Goal: Information Seeking & Learning: Learn about a topic

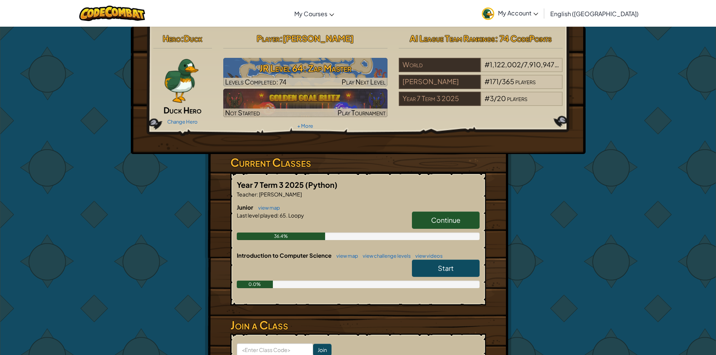
click at [438, 221] on span "Continue" at bounding box center [445, 220] width 29 height 9
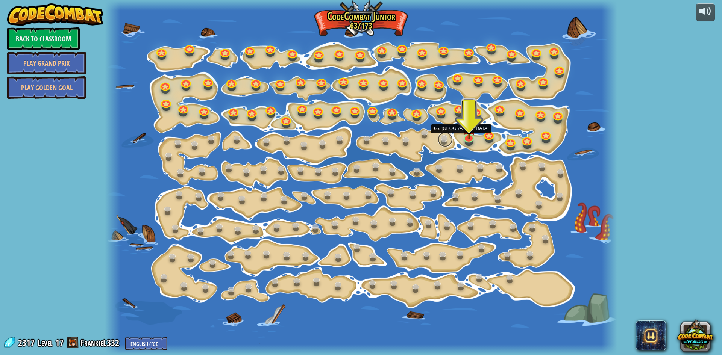
click at [444, 140] on link at bounding box center [445, 139] width 15 height 15
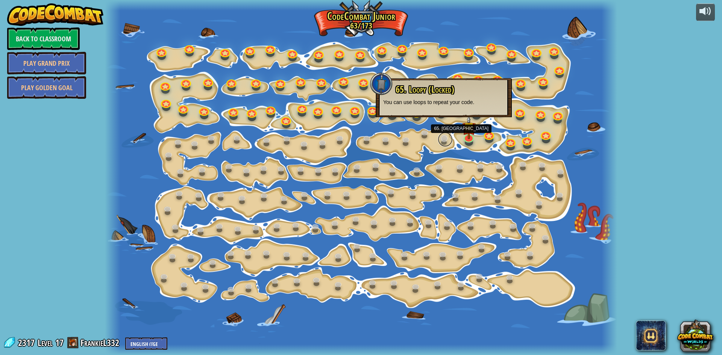
click at [444, 140] on link at bounding box center [445, 139] width 15 height 15
click at [472, 136] on img at bounding box center [469, 121] width 14 height 31
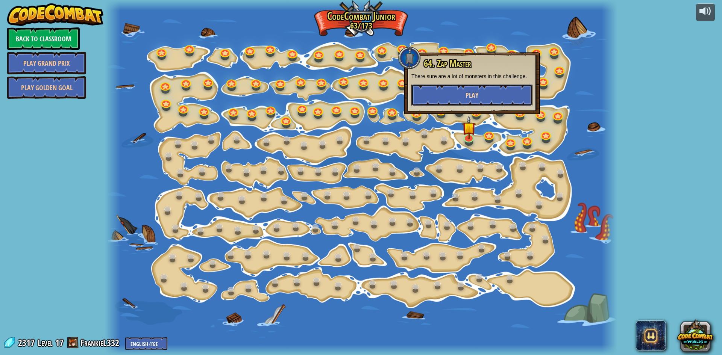
click at [427, 100] on button "Play" at bounding box center [471, 95] width 121 height 23
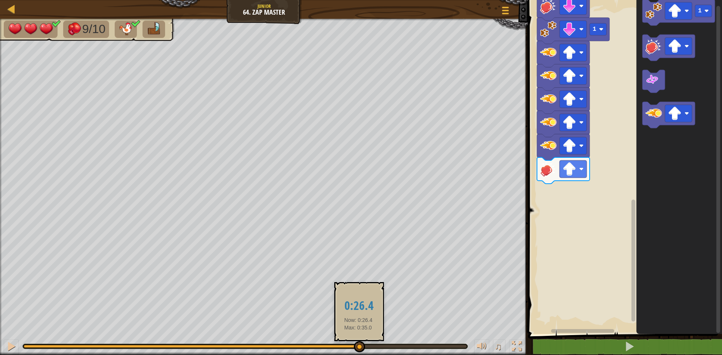
drag, startPoint x: 326, startPoint y: 346, endPoint x: 358, endPoint y: 351, distance: 32.4
click at [358, 348] on div at bounding box center [245, 346] width 443 height 3
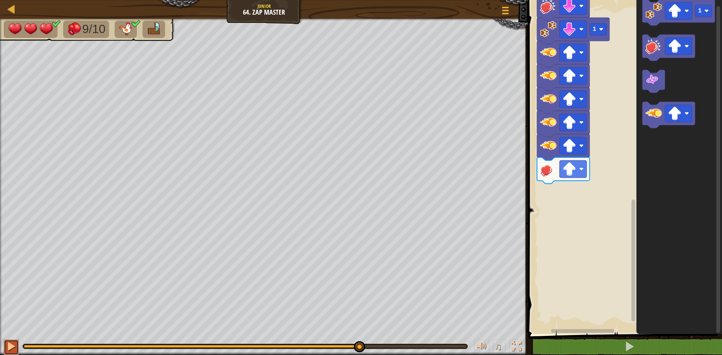
click at [12, 342] on div at bounding box center [11, 347] width 10 height 10
click at [15, 344] on div at bounding box center [11, 347] width 10 height 10
click at [674, 117] on image "Blockly Workspace" at bounding box center [675, 114] width 14 height 14
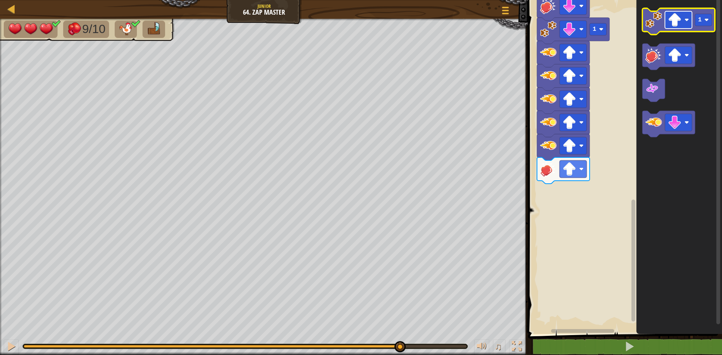
click at [669, 24] on image "Blockly Workspace" at bounding box center [675, 20] width 14 height 14
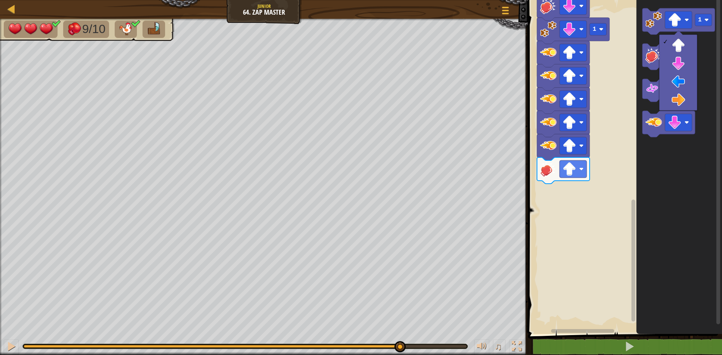
click at [702, 57] on icon "Blockly Workspace" at bounding box center [679, 165] width 86 height 338
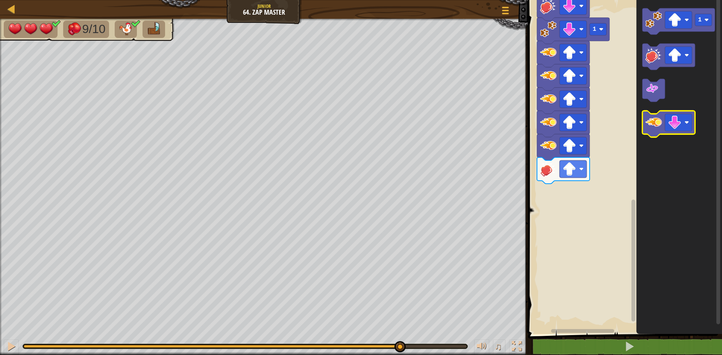
click at [649, 126] on image "Blockly Workspace" at bounding box center [653, 122] width 17 height 17
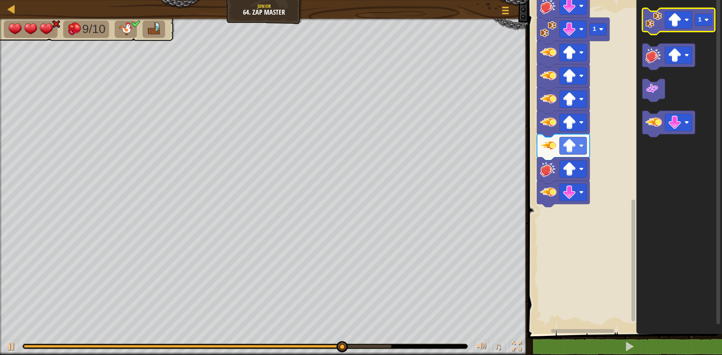
click at [645, 23] on icon "Blockly Workspace" at bounding box center [678, 21] width 73 height 26
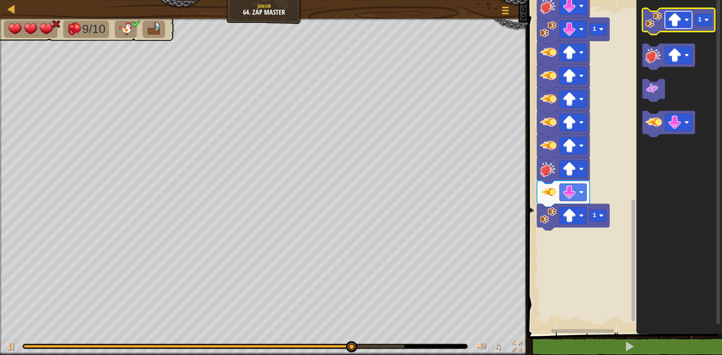
click at [678, 22] on image "Blockly Workspace" at bounding box center [675, 20] width 14 height 14
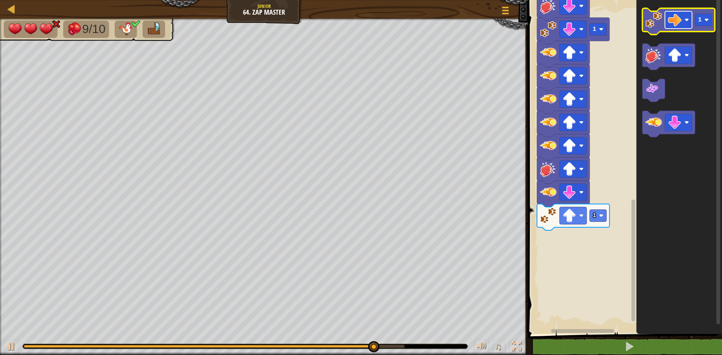
click at [672, 24] on image "Blockly Workspace" at bounding box center [675, 20] width 14 height 14
click at [644, 27] on icon "1" at bounding box center [679, 165] width 86 height 338
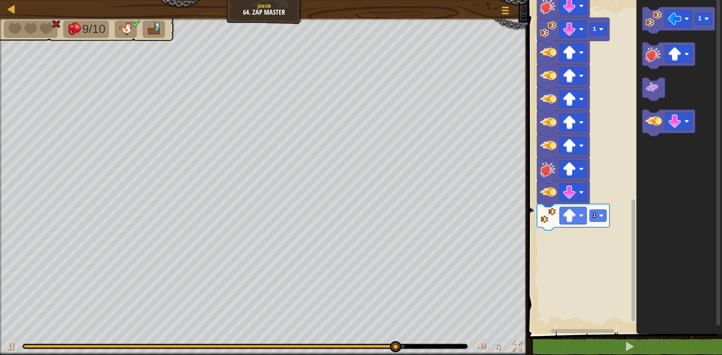
click at [652, 24] on image "Blockly Workspace" at bounding box center [653, 19] width 17 height 17
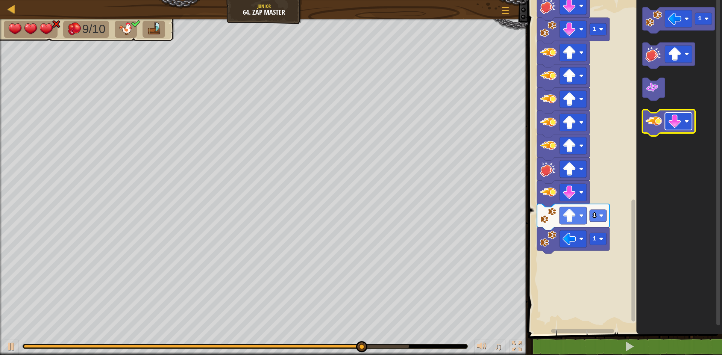
click at [681, 117] on image "Blockly Workspace" at bounding box center [675, 122] width 14 height 14
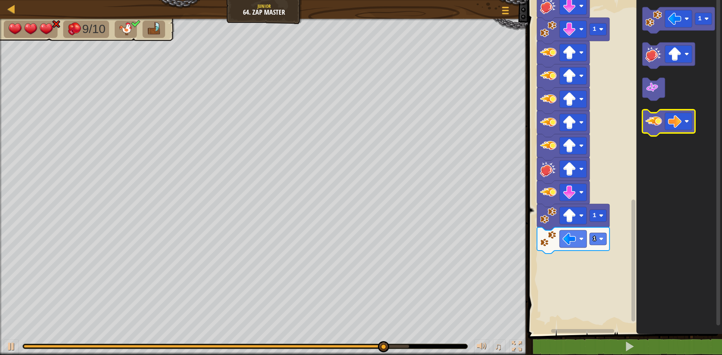
click at [656, 121] on image "Blockly Workspace" at bounding box center [653, 121] width 17 height 17
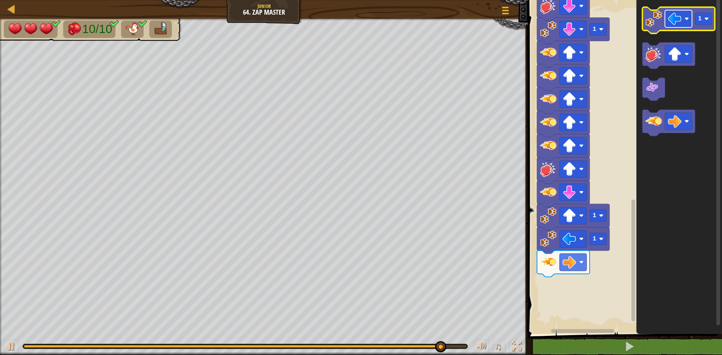
click at [684, 23] on rect "Blockly Workspace" at bounding box center [678, 18] width 27 height 17
click at [701, 20] on text "1" at bounding box center [700, 18] width 4 height 7
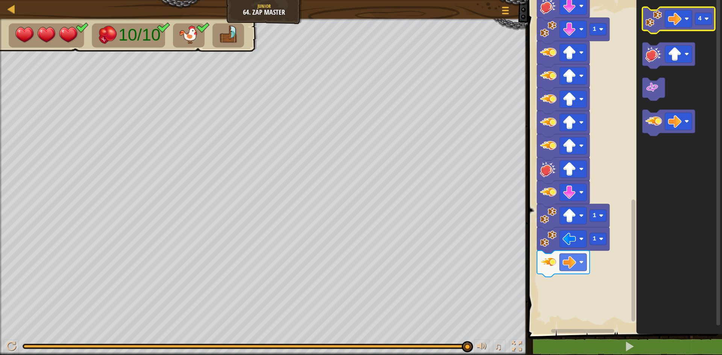
click at [662, 24] on icon "Blockly Workspace" at bounding box center [678, 20] width 73 height 26
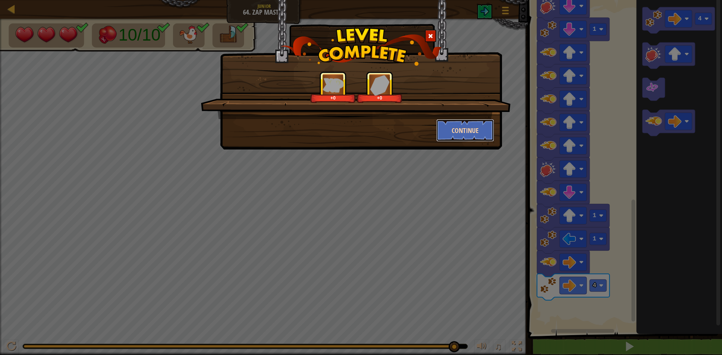
click at [451, 128] on button "Continue" at bounding box center [465, 130] width 58 height 23
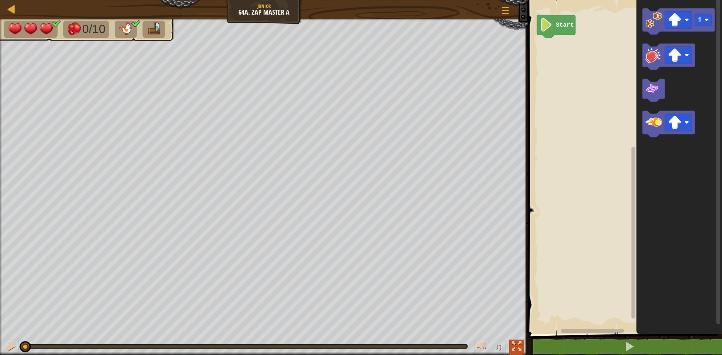
click at [524, 351] on button at bounding box center [516, 347] width 15 height 15
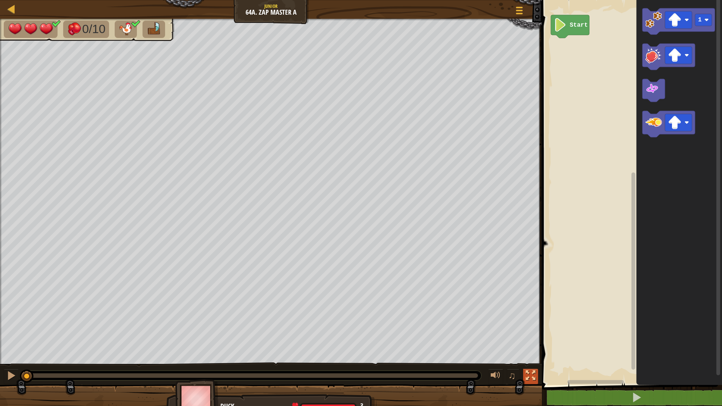
click at [535, 355] on div at bounding box center [531, 376] width 10 height 10
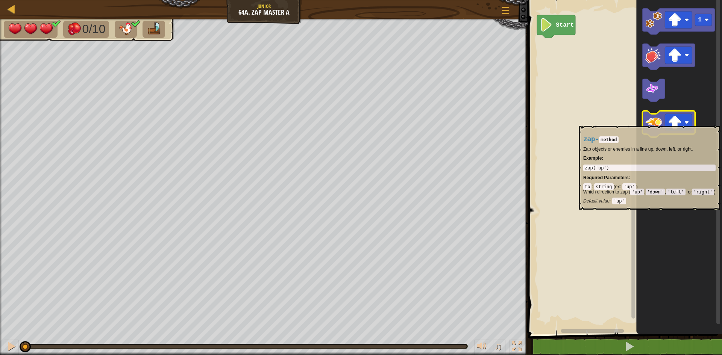
click at [660, 122] on image "Blockly Workspace" at bounding box center [653, 122] width 17 height 17
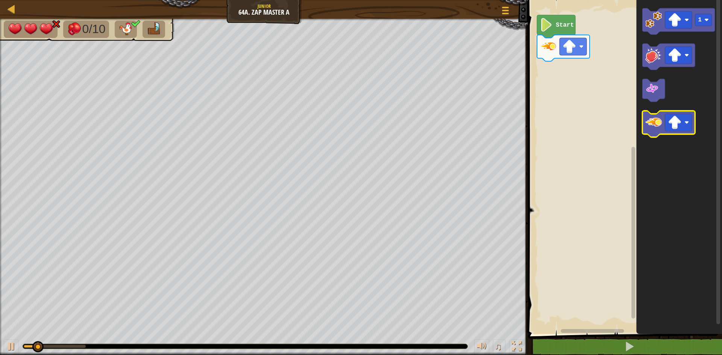
click at [660, 122] on image "Blockly Workspace" at bounding box center [653, 122] width 17 height 17
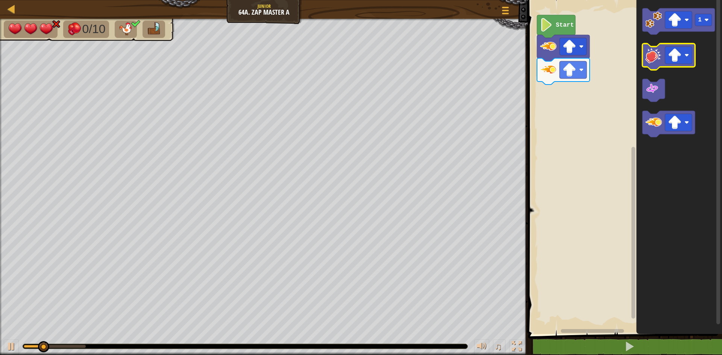
click at [654, 54] on image "Blockly Workspace" at bounding box center [653, 55] width 17 height 17
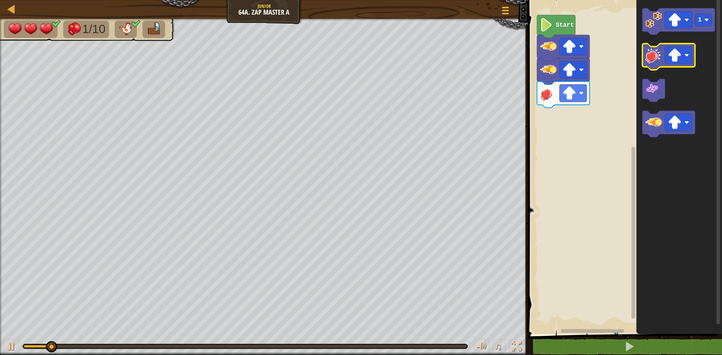
click at [654, 54] on image "Blockly Workspace" at bounding box center [653, 55] width 17 height 17
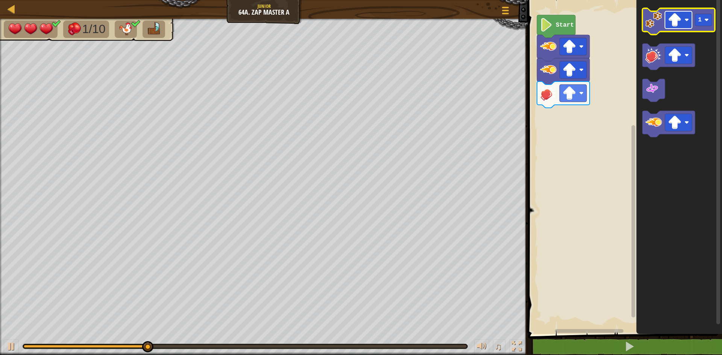
click at [673, 18] on image "Blockly Workspace" at bounding box center [675, 20] width 14 height 14
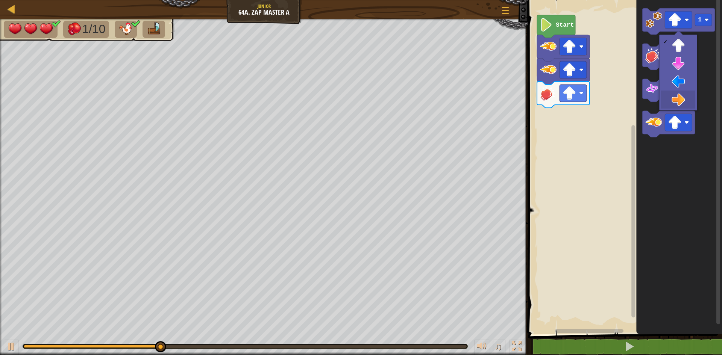
drag, startPoint x: 681, startPoint y: 97, endPoint x: 660, endPoint y: 53, distance: 48.6
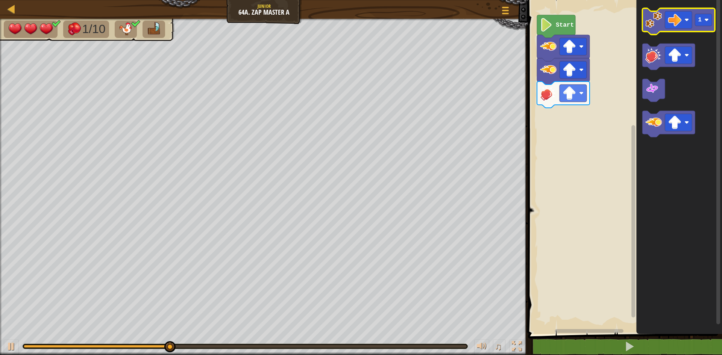
click at [652, 12] on image "Blockly Workspace" at bounding box center [653, 20] width 17 height 17
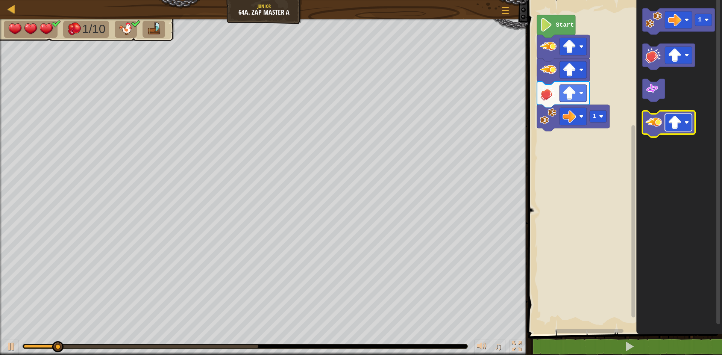
click at [679, 121] on image "Blockly Workspace" at bounding box center [675, 123] width 14 height 14
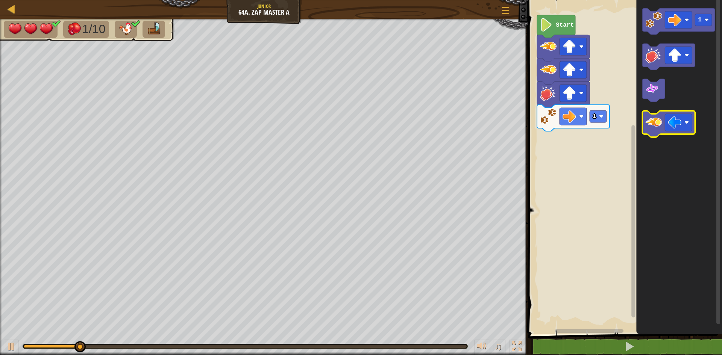
click at [648, 119] on image "Blockly Workspace" at bounding box center [653, 122] width 17 height 17
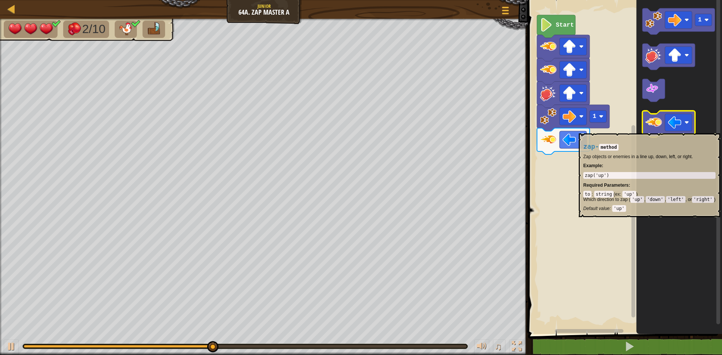
click at [650, 130] on image "Blockly Workspace" at bounding box center [653, 122] width 17 height 17
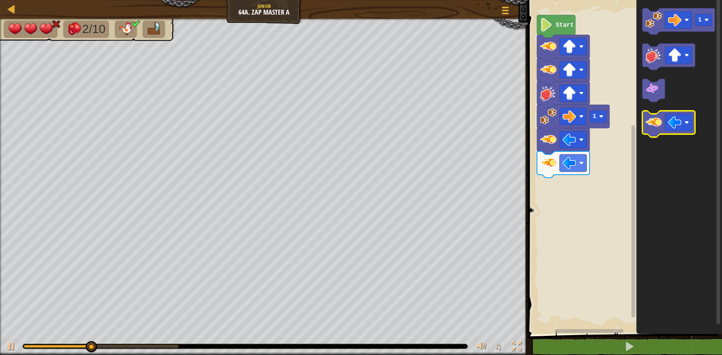
click at [648, 130] on image "Blockly Workspace" at bounding box center [653, 122] width 17 height 17
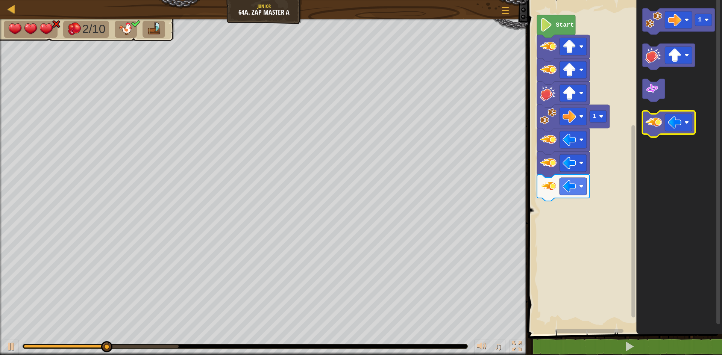
click at [648, 130] on image "Blockly Workspace" at bounding box center [653, 122] width 17 height 17
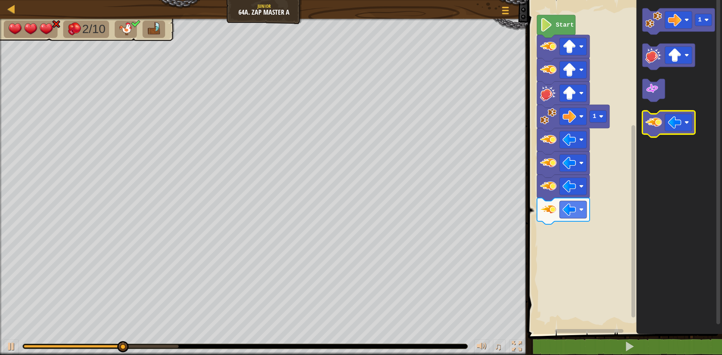
click at [648, 130] on image "Blockly Workspace" at bounding box center [653, 122] width 17 height 17
click at [654, 130] on image "Blockly Workspace" at bounding box center [653, 122] width 17 height 17
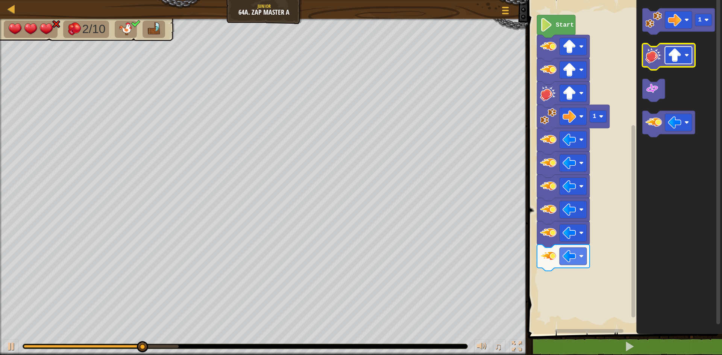
click at [670, 60] on image "Blockly Workspace" at bounding box center [675, 56] width 14 height 14
click at [652, 62] on image "Blockly Workspace" at bounding box center [653, 55] width 17 height 17
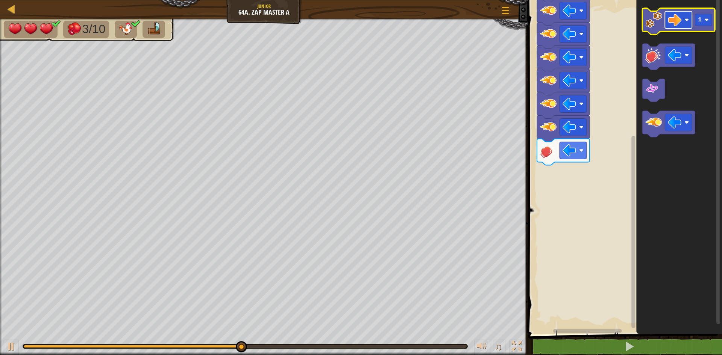
click at [675, 27] on rect "Blockly Workspace" at bounding box center [678, 19] width 27 height 17
click at [699, 26] on rect "Blockly Workspace" at bounding box center [703, 20] width 17 height 12
click at [662, 24] on icon "Blockly Workspace" at bounding box center [678, 21] width 73 height 26
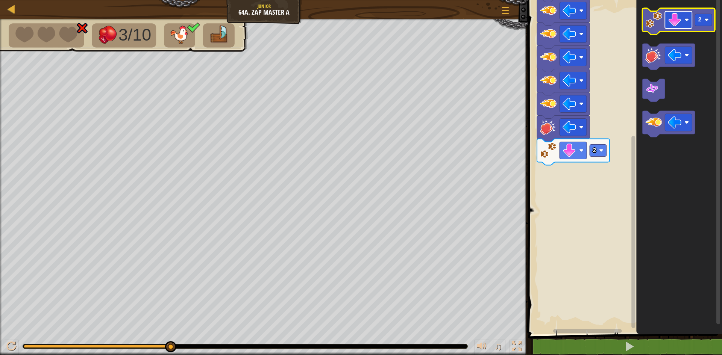
click at [673, 22] on image "Blockly Workspace" at bounding box center [675, 20] width 14 height 14
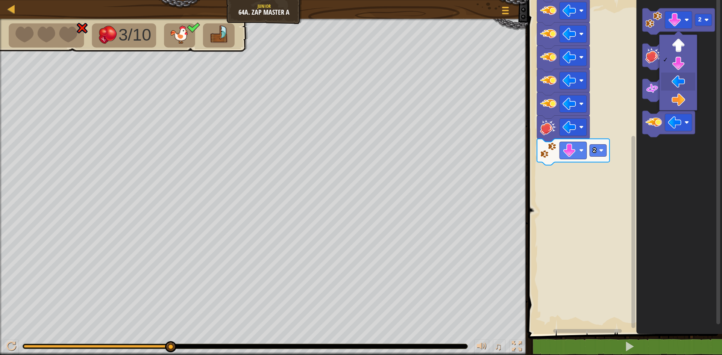
drag, startPoint x: 678, startPoint y: 78, endPoint x: 687, endPoint y: 55, distance: 24.0
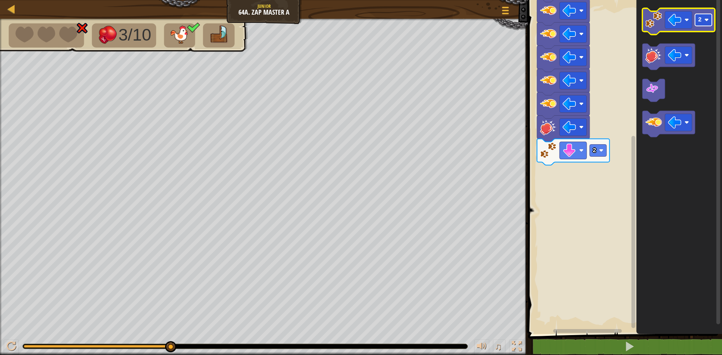
click at [699, 19] on text "2" at bounding box center [700, 20] width 4 height 7
click at [664, 23] on icon "Blockly Workspace" at bounding box center [678, 21] width 73 height 26
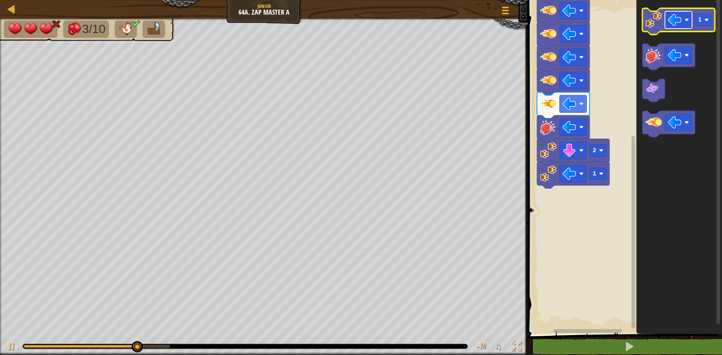
click at [688, 22] on image "Blockly Workspace" at bounding box center [686, 20] width 5 height 5
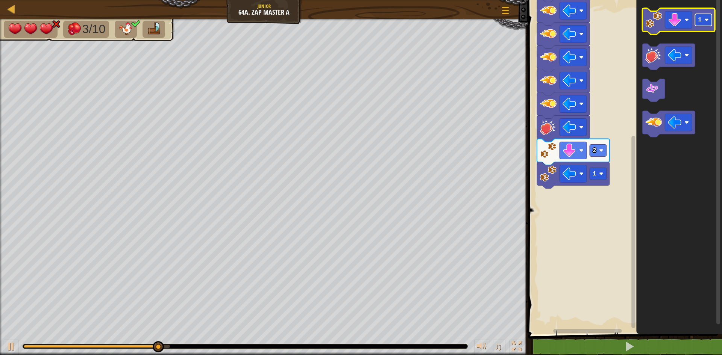
click at [705, 20] on image "Blockly Workspace" at bounding box center [706, 20] width 5 height 5
click at [661, 27] on image "Blockly Workspace" at bounding box center [653, 20] width 17 height 17
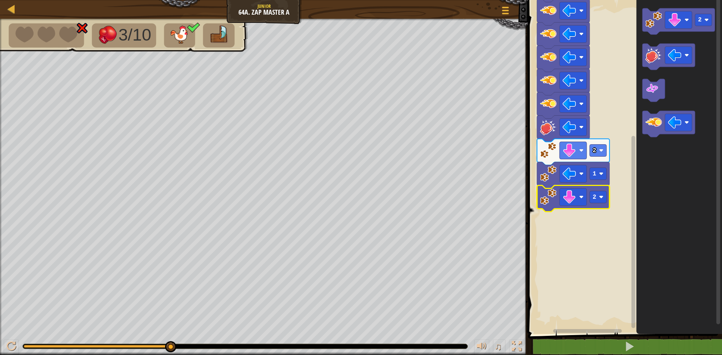
click at [556, 196] on image "Blockly Workspace" at bounding box center [548, 197] width 17 height 17
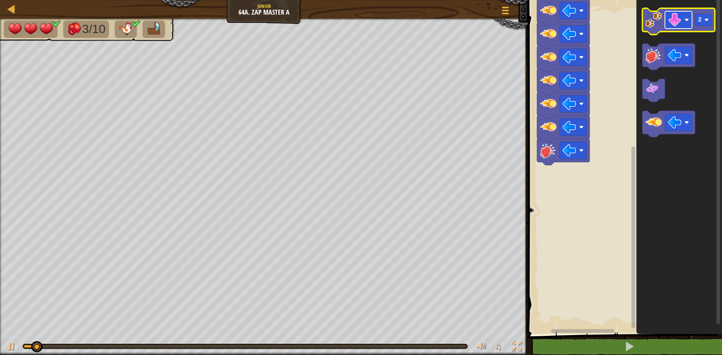
click at [675, 29] on rect "Blockly Workspace" at bounding box center [678, 19] width 27 height 17
click at [701, 30] on icon "Blockly Workspace" at bounding box center [678, 21] width 73 height 26
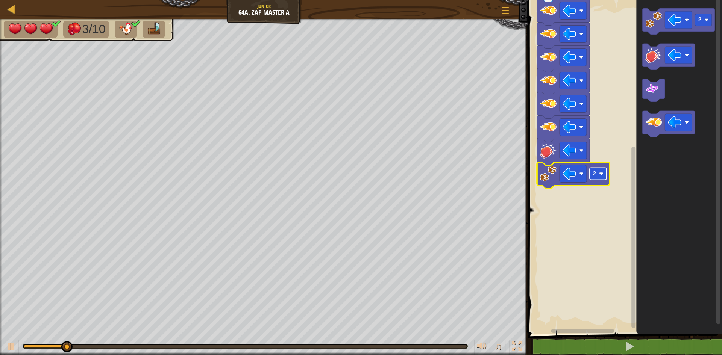
click at [595, 172] on text "2" at bounding box center [595, 174] width 4 height 7
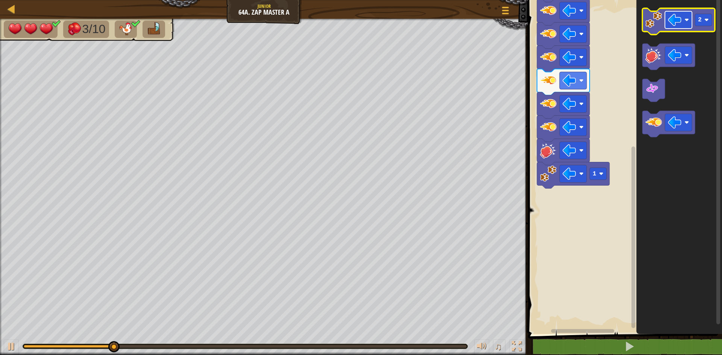
click at [671, 24] on image "Blockly Workspace" at bounding box center [675, 20] width 14 height 14
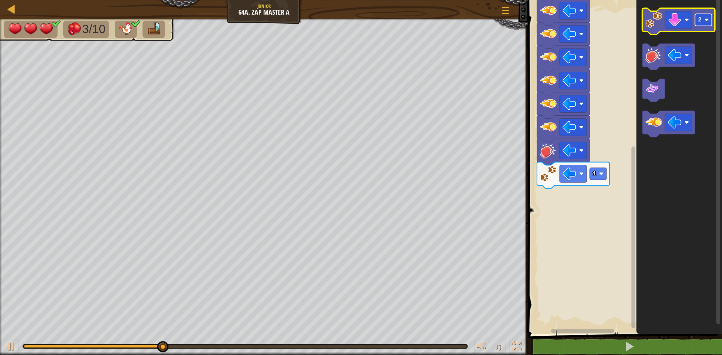
click at [699, 19] on text "2" at bounding box center [700, 20] width 4 height 7
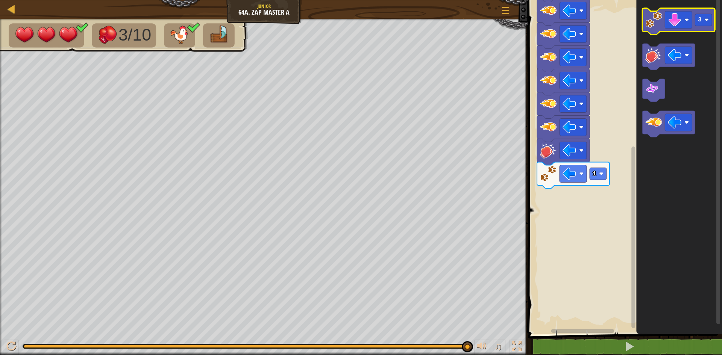
click at [655, 16] on image "Blockly Workspace" at bounding box center [653, 20] width 17 height 17
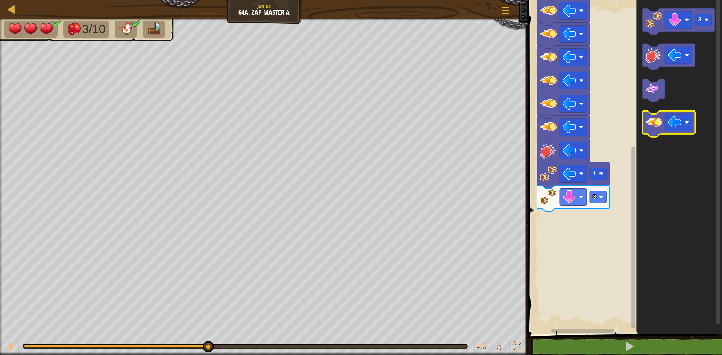
click at [657, 128] on image "Blockly Workspace" at bounding box center [653, 122] width 17 height 17
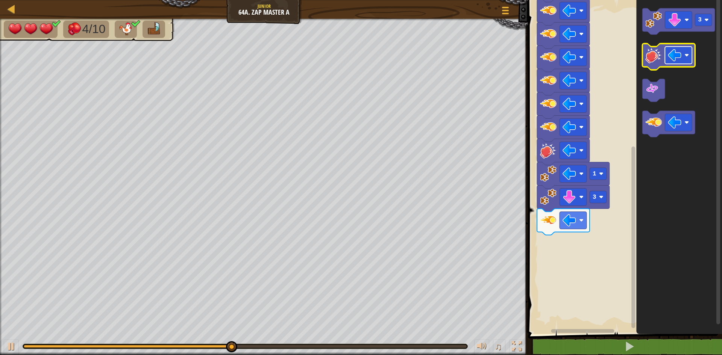
click at [670, 55] on image "Blockly Workspace" at bounding box center [675, 56] width 14 height 14
click at [681, 53] on image "Blockly Workspace" at bounding box center [675, 56] width 14 height 14
click at [704, 57] on icon "Blockly Workspace" at bounding box center [679, 165] width 86 height 338
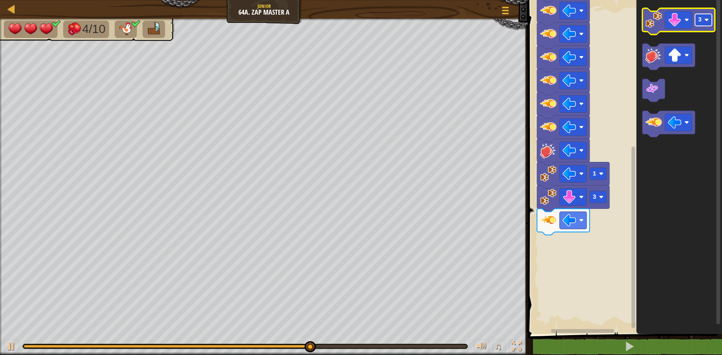
click at [698, 21] on text "3" at bounding box center [700, 20] width 4 height 7
click at [676, 15] on image "Blockly Workspace" at bounding box center [675, 20] width 14 height 14
click at [653, 24] on image "Blockly Workspace" at bounding box center [653, 20] width 17 height 17
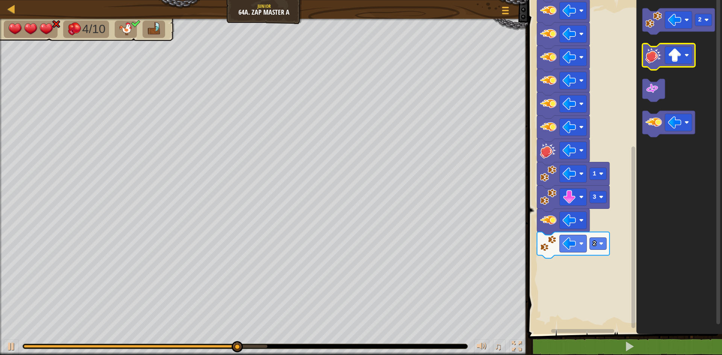
click at [650, 58] on image "Blockly Workspace" at bounding box center [653, 55] width 17 height 17
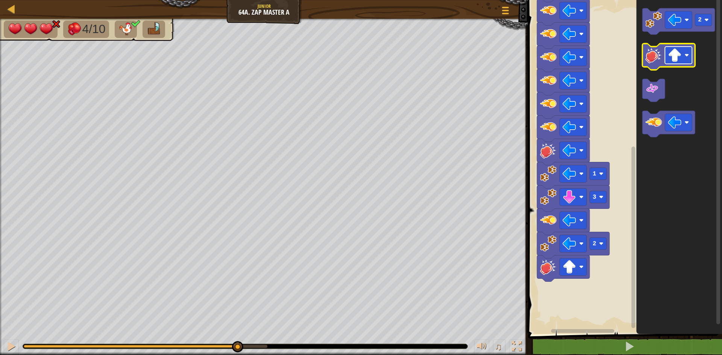
click at [679, 57] on image "Blockly Workspace" at bounding box center [675, 56] width 14 height 14
click at [652, 64] on icon "Blockly Workspace" at bounding box center [668, 57] width 53 height 26
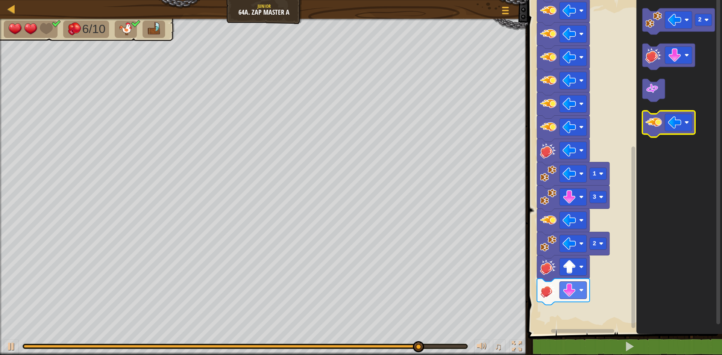
click at [652, 126] on image "Blockly Workspace" at bounding box center [653, 122] width 17 height 17
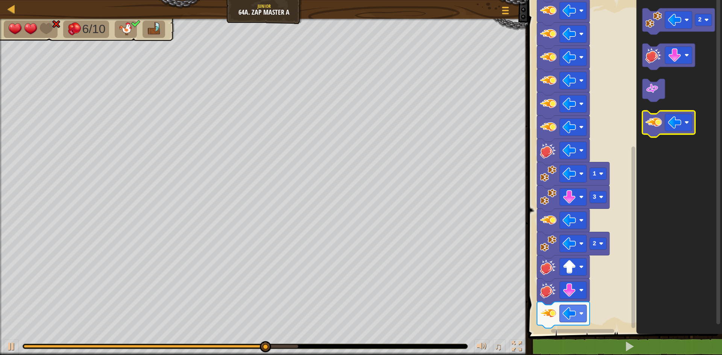
click at [652, 126] on image "Blockly Workspace" at bounding box center [653, 122] width 17 height 17
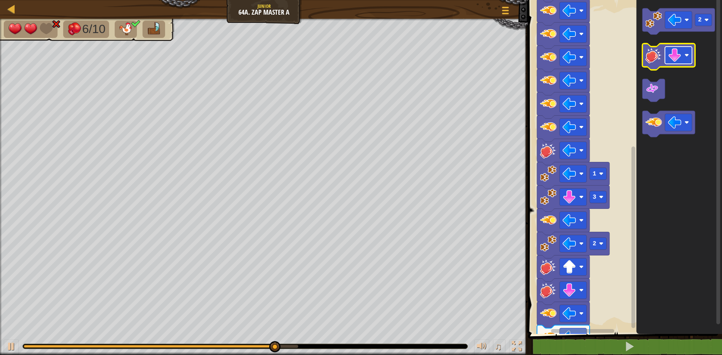
click at [673, 64] on rect "Blockly Workspace" at bounding box center [678, 55] width 27 height 17
click at [661, 61] on image "Blockly Workspace" at bounding box center [653, 55] width 17 height 17
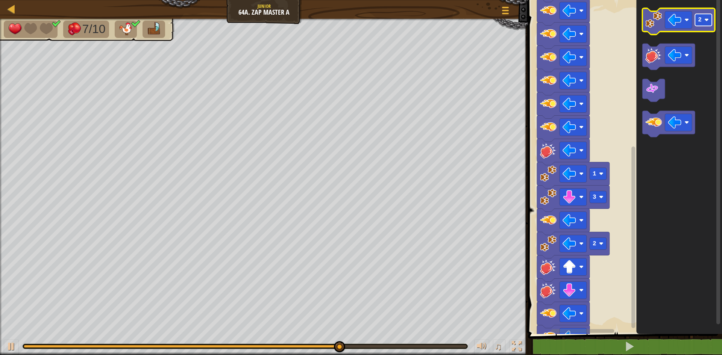
click at [699, 17] on text "2" at bounding box center [700, 20] width 4 height 7
click at [649, 21] on image "Blockly Workspace" at bounding box center [653, 20] width 17 height 17
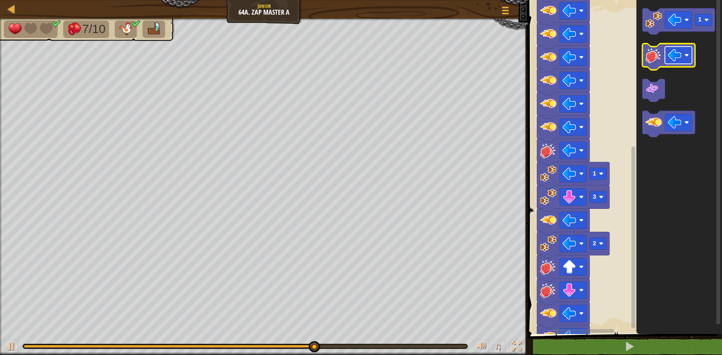
click at [671, 58] on image "Blockly Workspace" at bounding box center [675, 56] width 14 height 14
click at [660, 53] on image "Blockly Workspace" at bounding box center [653, 55] width 17 height 17
click at [682, 56] on rect "Blockly Workspace" at bounding box center [678, 55] width 27 height 17
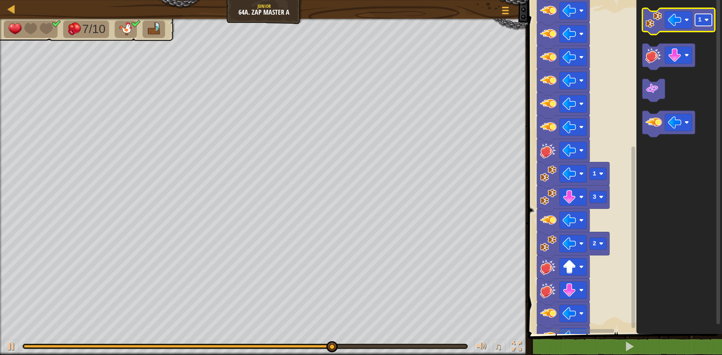
click at [699, 24] on rect "Blockly Workspace" at bounding box center [703, 20] width 17 height 12
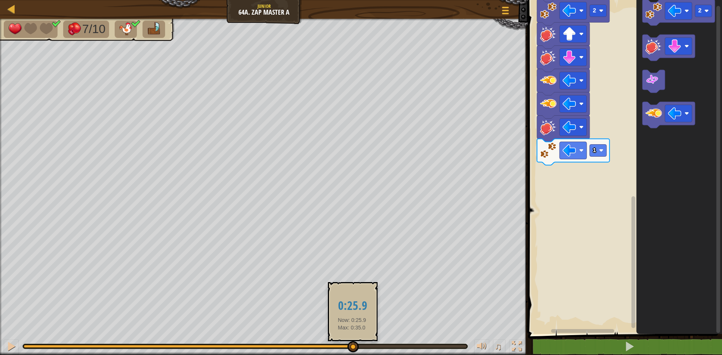
drag, startPoint x: 246, startPoint y: 346, endPoint x: 352, endPoint y: 350, distance: 105.7
click at [352, 348] on div at bounding box center [245, 346] width 443 height 3
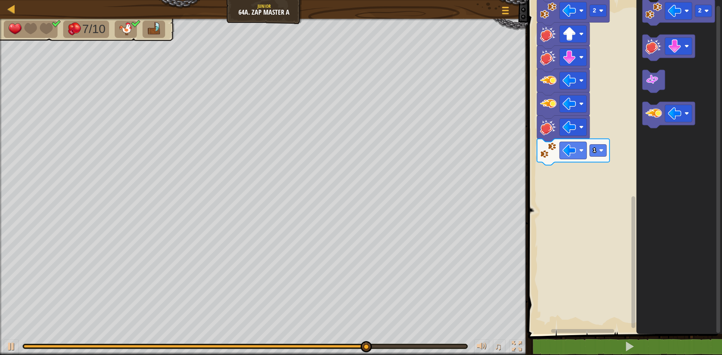
click at [595, 158] on icon "Blockly Workspace" at bounding box center [573, 152] width 73 height 26
click at [597, 150] on rect "Blockly Workspace" at bounding box center [598, 151] width 17 height 12
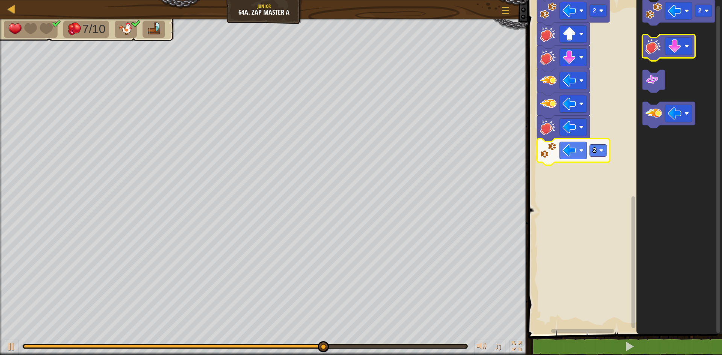
click at [655, 49] on image "Blockly Workspace" at bounding box center [653, 46] width 17 height 17
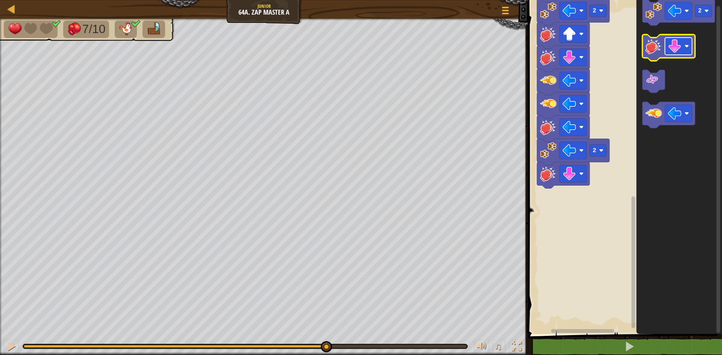
click at [682, 51] on rect "Blockly Workspace" at bounding box center [678, 46] width 27 height 17
click at [648, 50] on image "Blockly Workspace" at bounding box center [653, 46] width 17 height 17
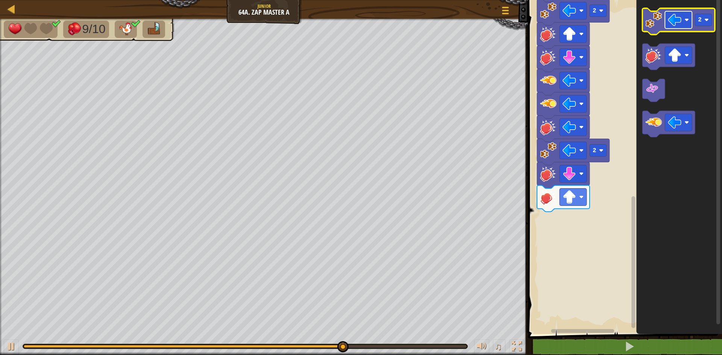
click at [682, 27] on rect "Blockly Workspace" at bounding box center [678, 19] width 27 height 17
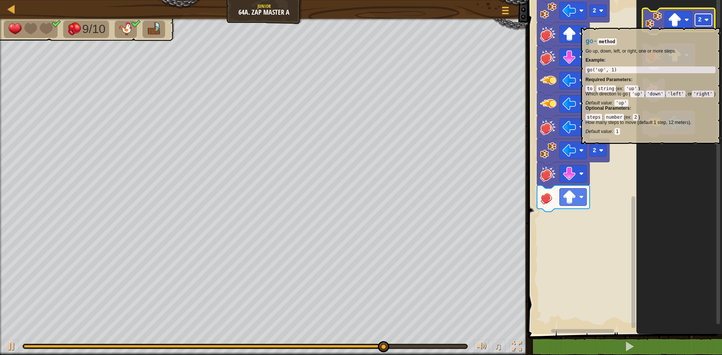
click at [701, 24] on rect "Blockly Workspace" at bounding box center [703, 20] width 17 height 12
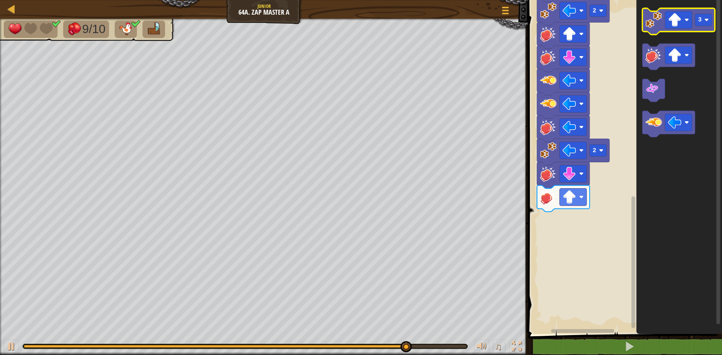
click at [662, 26] on image "Blockly Workspace" at bounding box center [653, 20] width 17 height 17
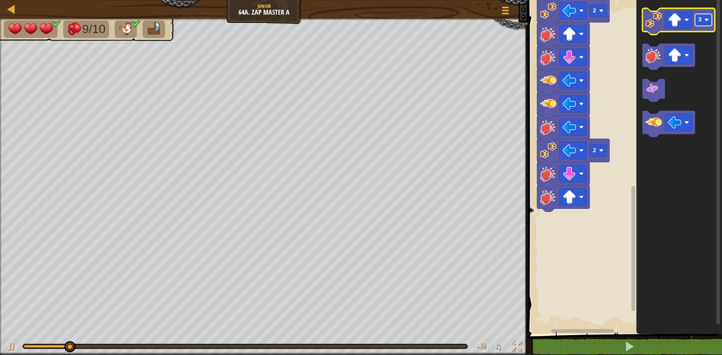
click at [699, 20] on text "3" at bounding box center [700, 20] width 4 height 7
click at [706, 21] on image "Blockly Workspace" at bounding box center [706, 20] width 5 height 5
click at [673, 15] on image "Blockly Workspace" at bounding box center [675, 20] width 14 height 14
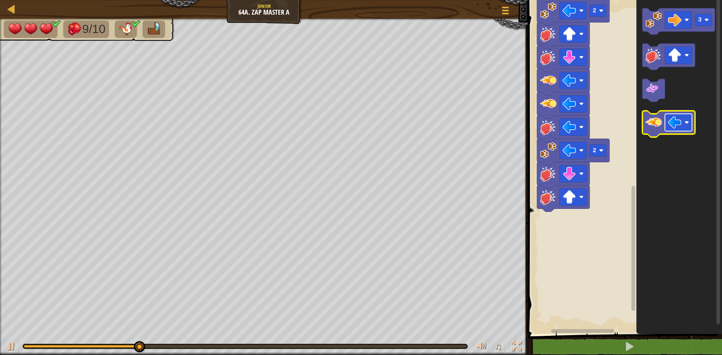
click at [673, 122] on image "Blockly Workspace" at bounding box center [675, 123] width 14 height 14
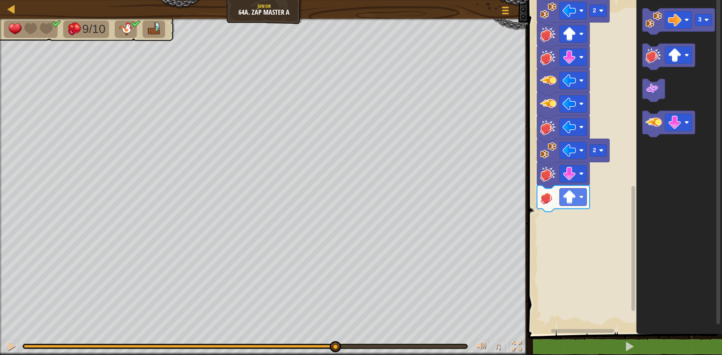
drag, startPoint x: 252, startPoint y: 346, endPoint x: 335, endPoint y: 344, distance: 83.1
click at [335, 344] on div at bounding box center [335, 346] width 11 height 11
click at [646, 134] on icon "Blockly Workspace" at bounding box center [668, 124] width 53 height 26
click at [650, 133] on icon "Blockly Workspace" at bounding box center [668, 124] width 53 height 26
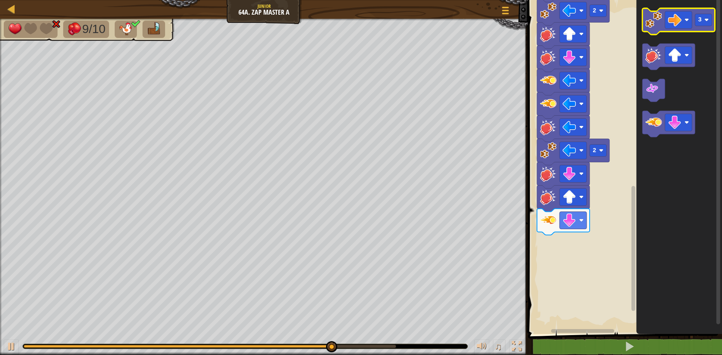
click at [657, 19] on image "Blockly Workspace" at bounding box center [653, 20] width 17 height 17
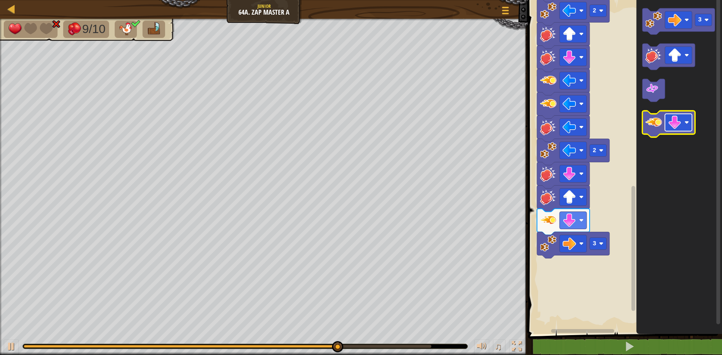
click at [673, 125] on image "Blockly Workspace" at bounding box center [675, 123] width 14 height 14
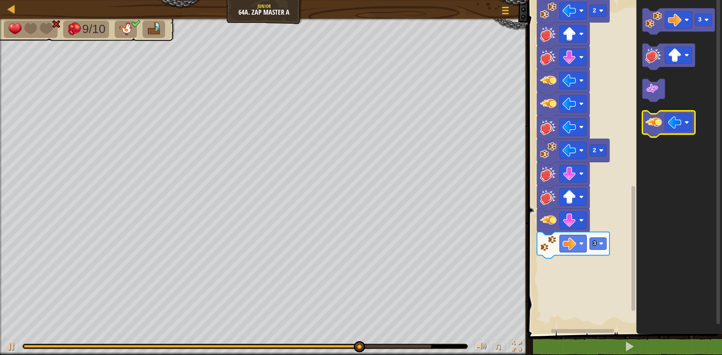
click at [656, 130] on image "Blockly Workspace" at bounding box center [653, 122] width 17 height 17
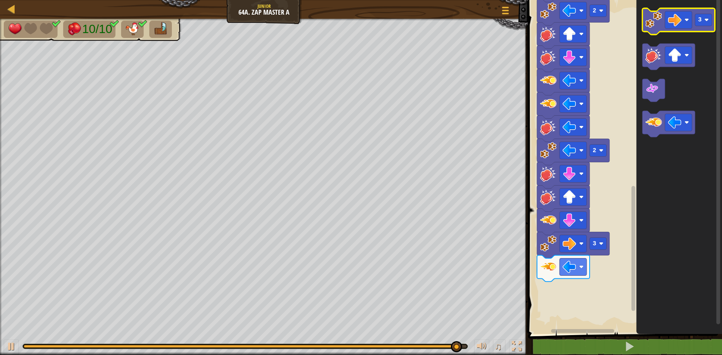
click at [697, 28] on icon "Blockly Workspace" at bounding box center [678, 21] width 73 height 26
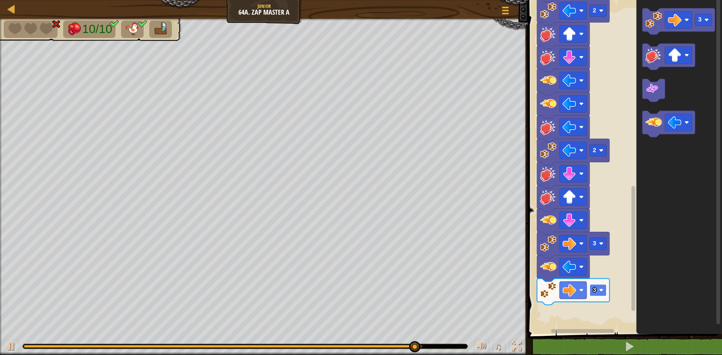
click at [600, 290] on image "Blockly Workspace" at bounding box center [601, 290] width 5 height 5
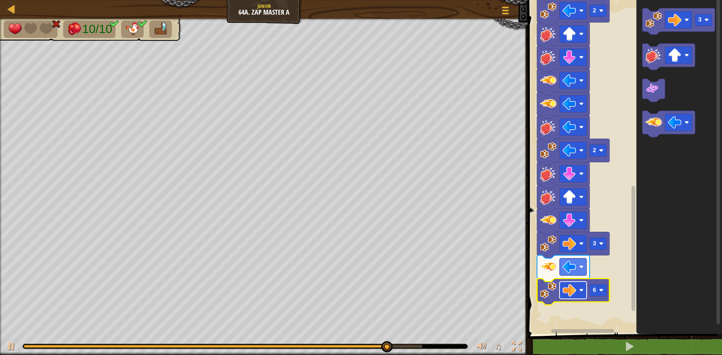
click at [578, 293] on rect "Blockly Workspace" at bounding box center [572, 290] width 27 height 17
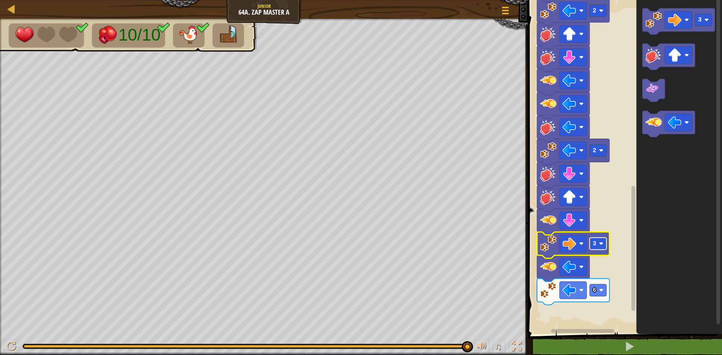
click at [591, 244] on rect "Blockly Workspace" at bounding box center [598, 244] width 17 height 12
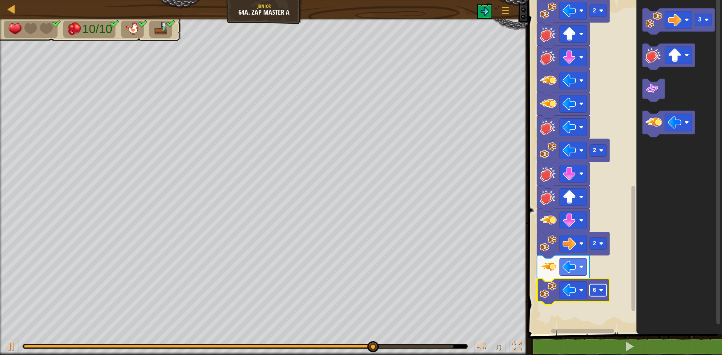
click at [598, 291] on rect "Blockly Workspace" at bounding box center [598, 291] width 17 height 12
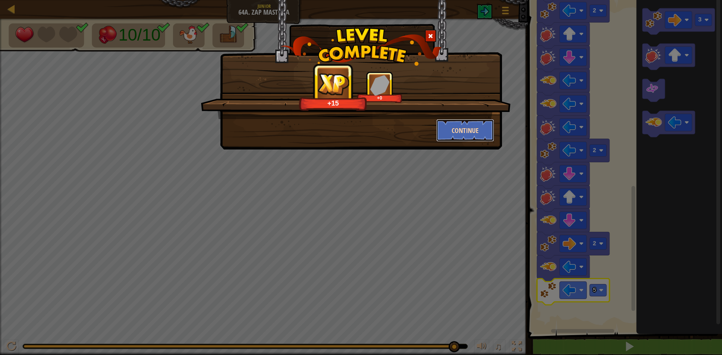
click at [453, 135] on button "Continue" at bounding box center [465, 130] width 58 height 23
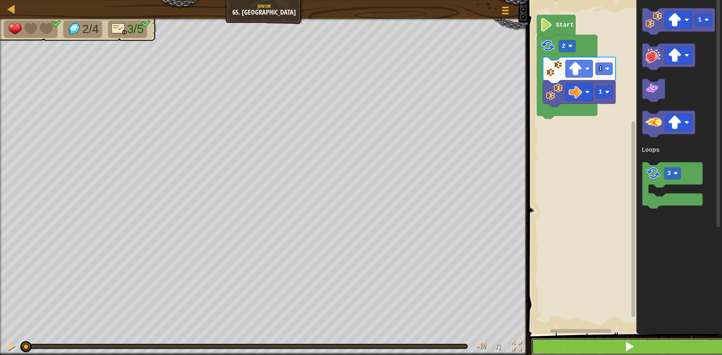
click at [579, 347] on button at bounding box center [629, 346] width 196 height 17
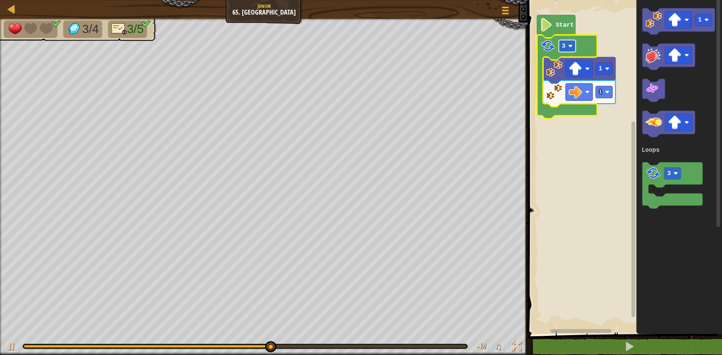
click at [568, 42] on rect "Blockly Workspace" at bounding box center [567, 46] width 17 height 12
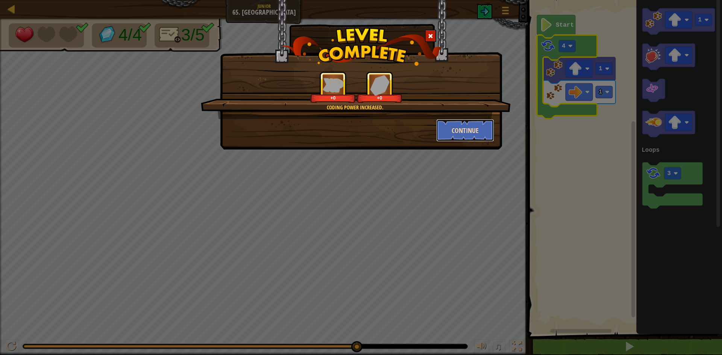
click at [449, 132] on button "Continue" at bounding box center [465, 130] width 58 height 23
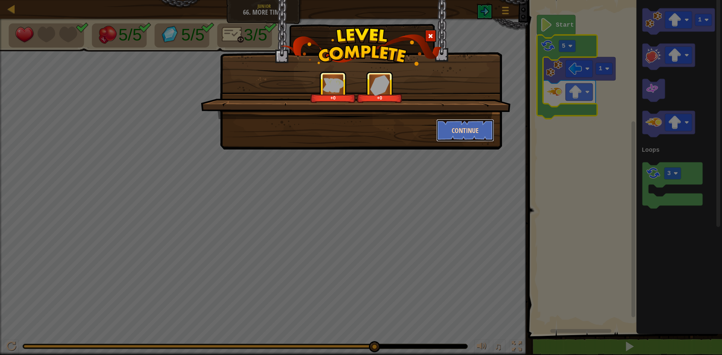
click at [455, 128] on button "Continue" at bounding box center [465, 130] width 58 height 23
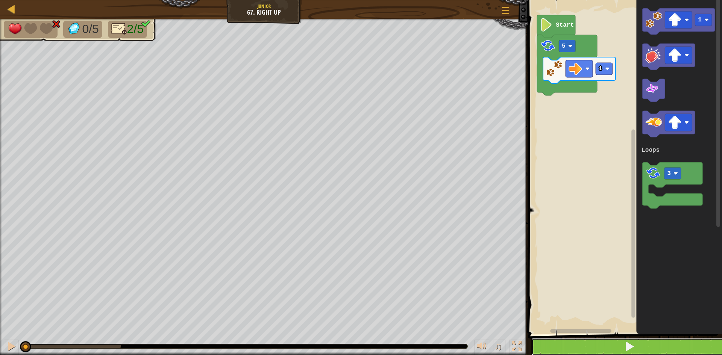
click at [567, 346] on button at bounding box center [629, 346] width 196 height 17
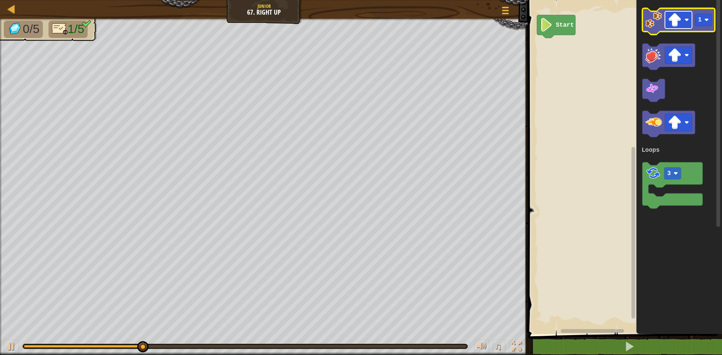
click at [681, 18] on image "Blockly Workspace" at bounding box center [675, 20] width 14 height 14
click at [652, 21] on image "Blockly Workspace" at bounding box center [653, 20] width 17 height 17
click at [681, 23] on image "Blockly Workspace" at bounding box center [675, 20] width 14 height 14
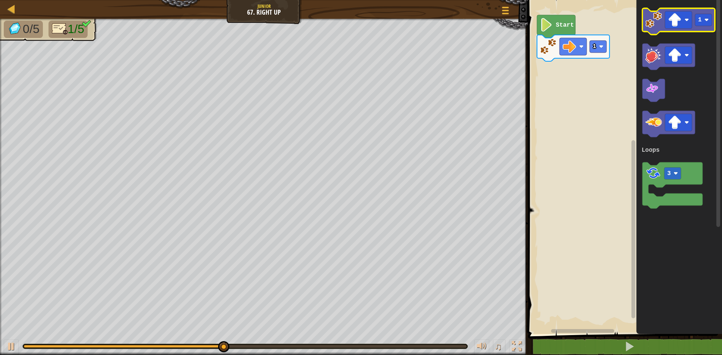
click at [655, 18] on image "Blockly Workspace" at bounding box center [653, 20] width 17 height 17
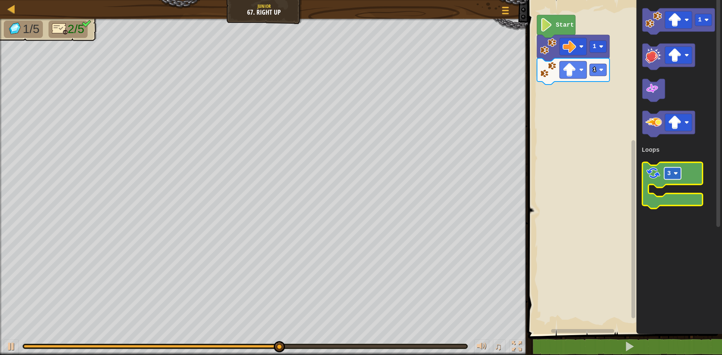
click at [669, 175] on text "3" at bounding box center [669, 173] width 4 height 7
click at [652, 181] on image "Blockly Workspace" at bounding box center [653, 173] width 16 height 16
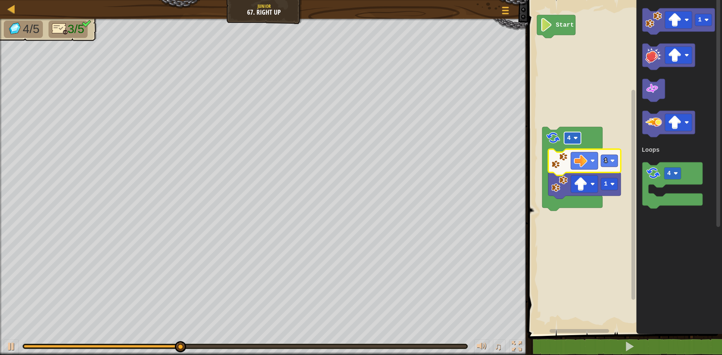
click at [569, 136] on text "4" at bounding box center [569, 138] width 4 height 7
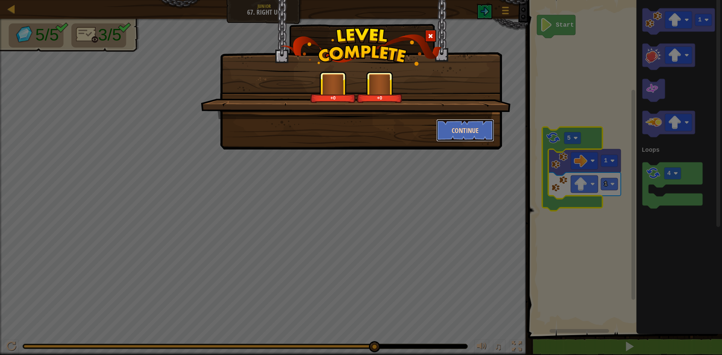
click at [463, 121] on button "Continue" at bounding box center [465, 130] width 58 height 23
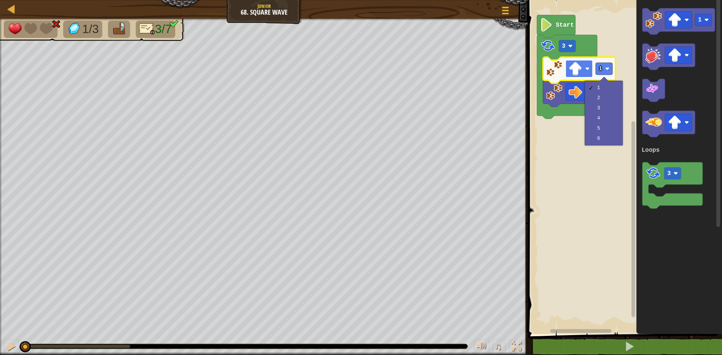
click at [587, 70] on image "Blockly Workspace" at bounding box center [587, 69] width 5 height 5
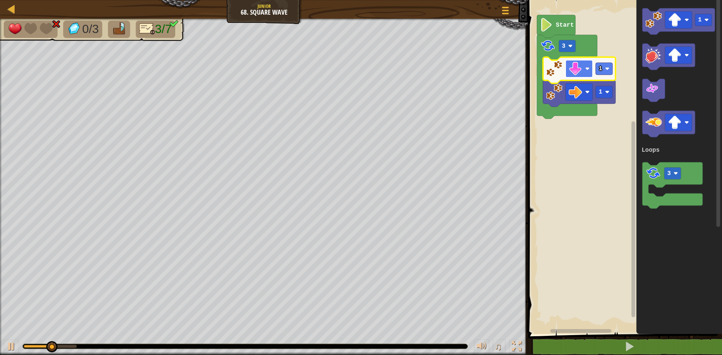
click at [577, 73] on image "Blockly Workspace" at bounding box center [575, 69] width 14 height 14
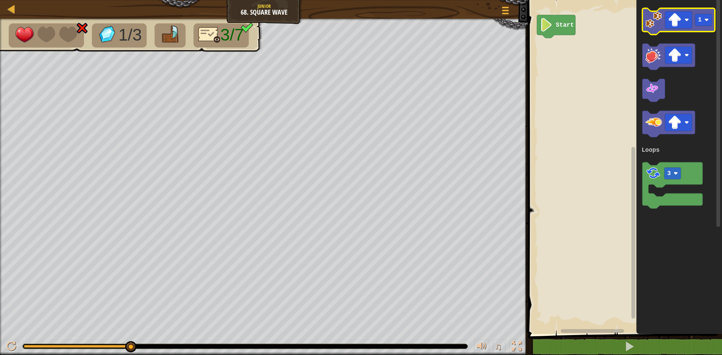
click at [657, 18] on image "Blockly Workspace" at bounding box center [653, 20] width 17 height 17
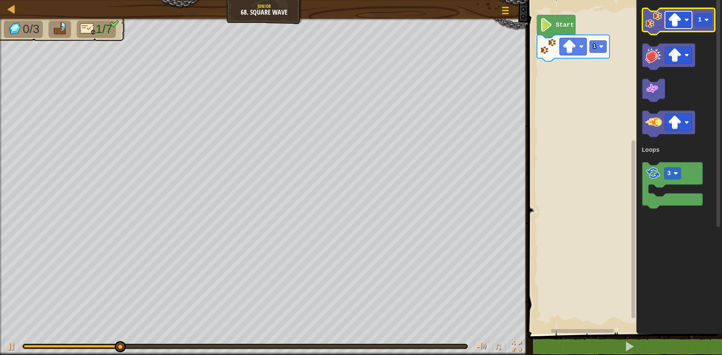
click at [677, 21] on image "Blockly Workspace" at bounding box center [675, 20] width 14 height 14
click at [658, 27] on image "Blockly Workspace" at bounding box center [653, 20] width 17 height 17
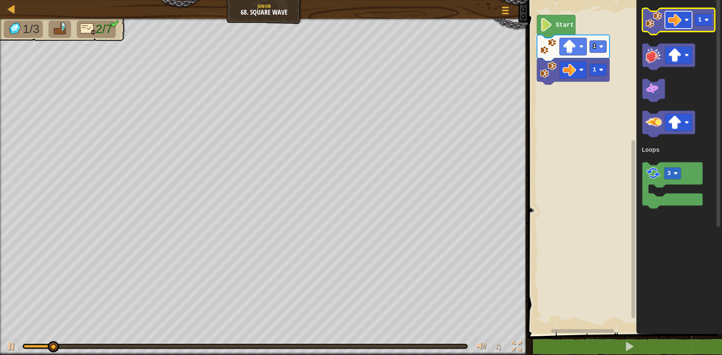
click at [680, 27] on rect "Blockly Workspace" at bounding box center [678, 19] width 27 height 17
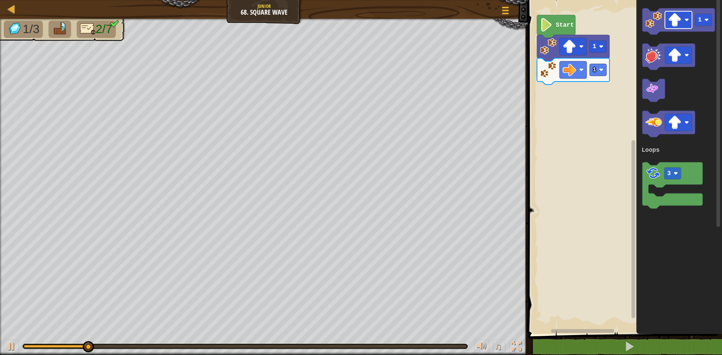
click at [685, 24] on rect "Blockly Workspace" at bounding box center [678, 19] width 27 height 17
click at [644, 24] on icon "Blockly Workspace" at bounding box center [678, 21] width 73 height 26
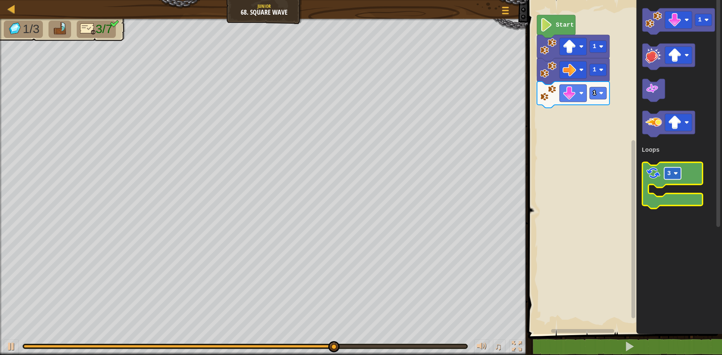
click at [674, 174] on image "Blockly Workspace" at bounding box center [675, 173] width 5 height 5
click at [656, 179] on image "Blockly Workspace" at bounding box center [653, 173] width 16 height 16
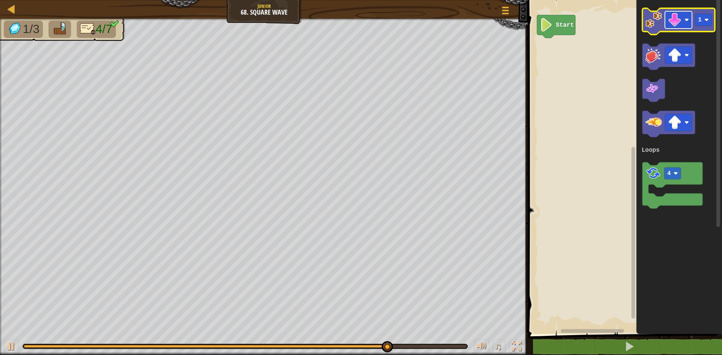
click at [680, 26] on image "Blockly Workspace" at bounding box center [675, 20] width 14 height 14
click at [654, 22] on image "Blockly Workspace" at bounding box center [653, 20] width 17 height 17
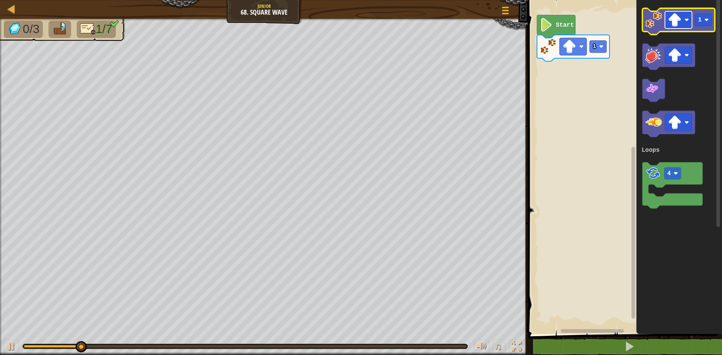
click at [686, 23] on rect "Blockly Workspace" at bounding box center [678, 19] width 27 height 17
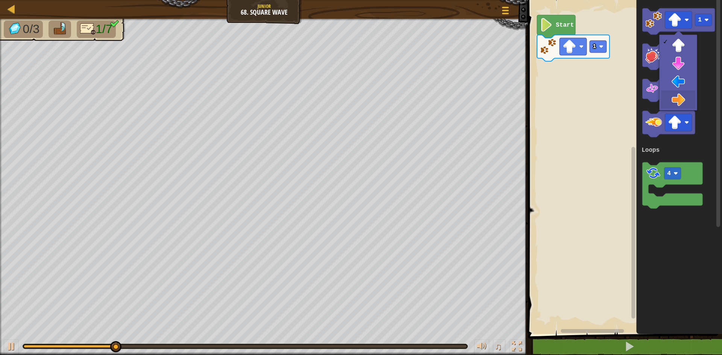
drag, startPoint x: 672, startPoint y: 94, endPoint x: 667, endPoint y: 52, distance: 42.0
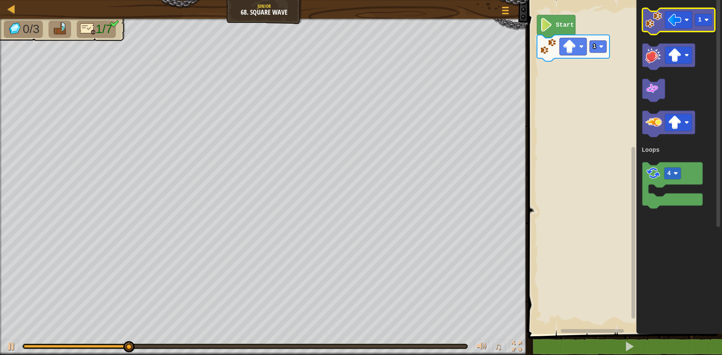
click at [654, 25] on image "Blockly Workspace" at bounding box center [653, 20] width 17 height 17
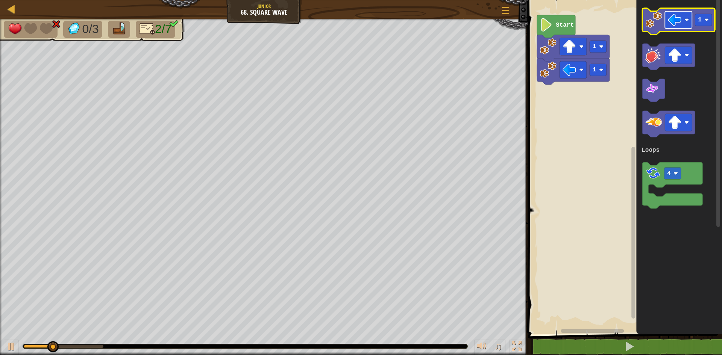
click at [684, 24] on rect "Blockly Workspace" at bounding box center [678, 19] width 27 height 17
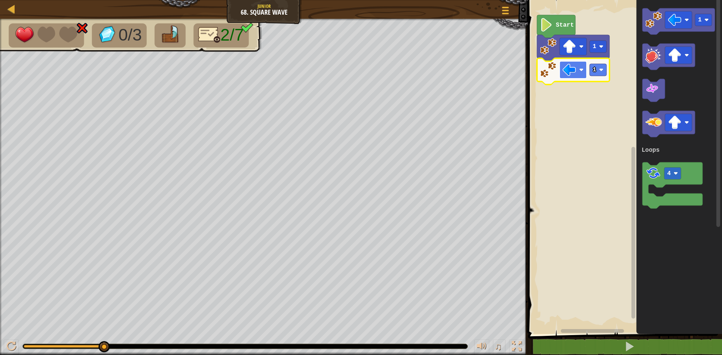
click at [569, 74] on image "Blockly Workspace" at bounding box center [569, 70] width 14 height 14
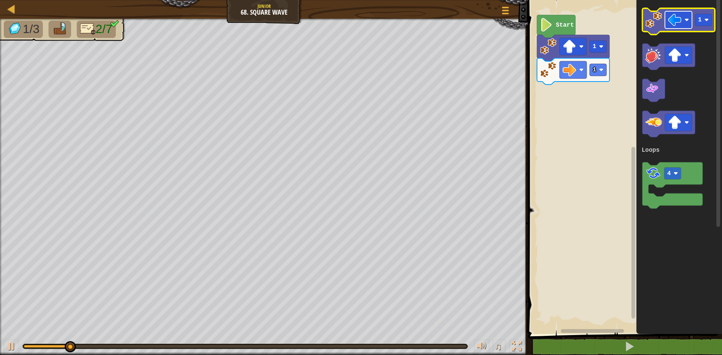
click at [668, 29] on rect "Blockly Workspace" at bounding box center [678, 19] width 27 height 17
click at [658, 24] on image "Blockly Workspace" at bounding box center [653, 20] width 17 height 17
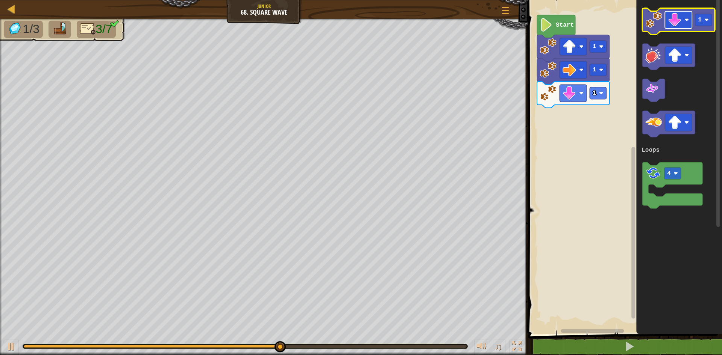
click at [675, 26] on image "Blockly Workspace" at bounding box center [675, 20] width 14 height 14
click at [661, 27] on image "Blockly Workspace" at bounding box center [653, 20] width 17 height 17
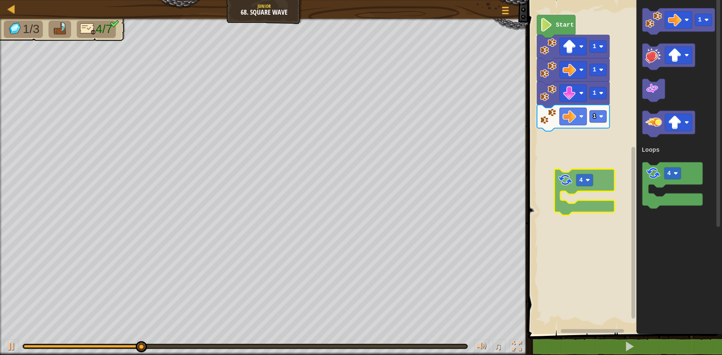
click at [556, 165] on div "Loops Start 1 1 1 1 1 4 Loops 4" at bounding box center [624, 165] width 196 height 338
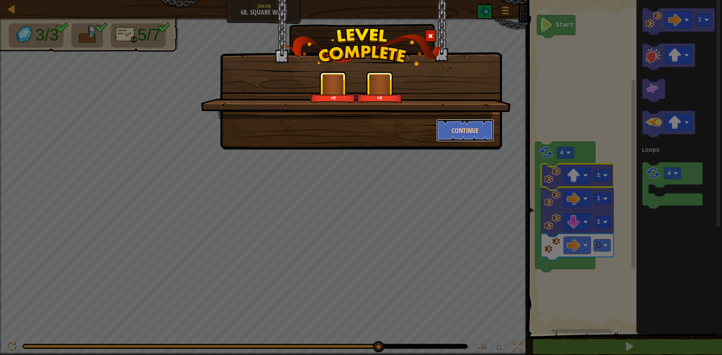
click at [454, 124] on button "Continue" at bounding box center [465, 130] width 58 height 23
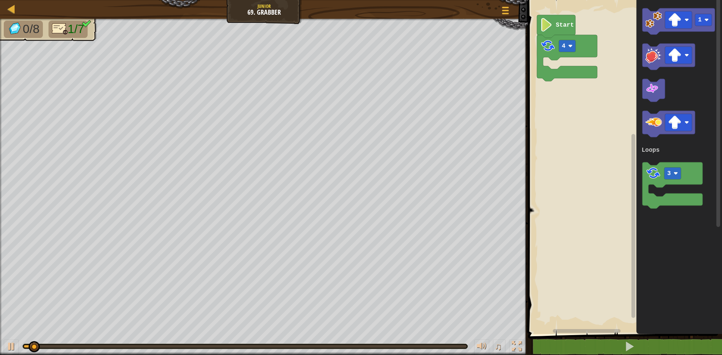
click at [559, 49] on rect "Blockly Workspace" at bounding box center [624, 165] width 196 height 338
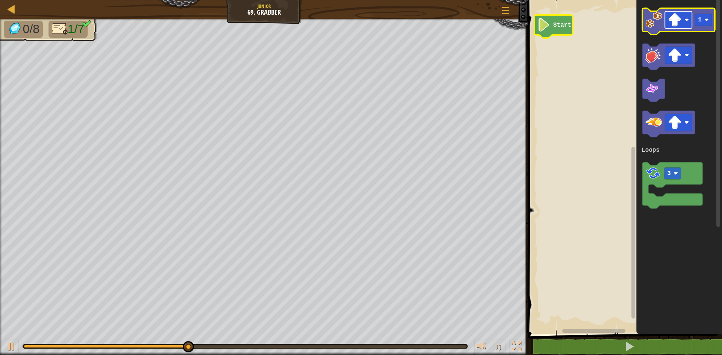
click at [680, 13] on rect "Blockly Workspace" at bounding box center [678, 19] width 27 height 17
click at [643, 26] on icon "Blockly Workspace" at bounding box center [678, 21] width 73 height 26
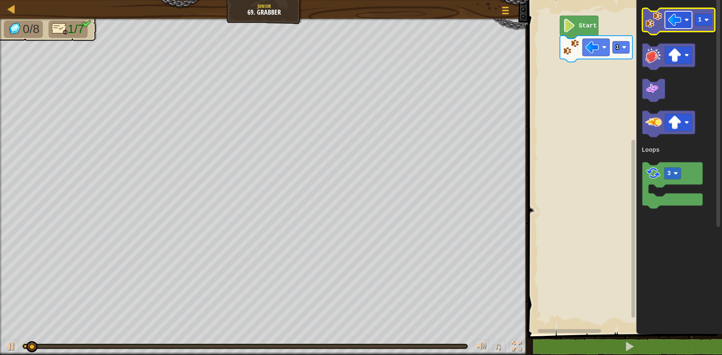
click at [671, 25] on image "Blockly Workspace" at bounding box center [675, 20] width 14 height 14
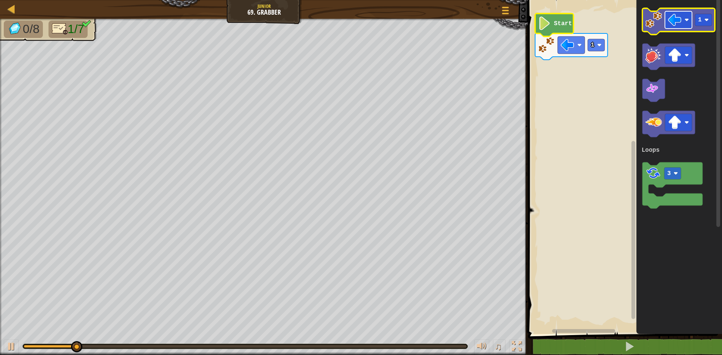
click at [674, 18] on image "Blockly Workspace" at bounding box center [675, 20] width 14 height 14
click at [658, 24] on image "Blockly Workspace" at bounding box center [653, 20] width 17 height 17
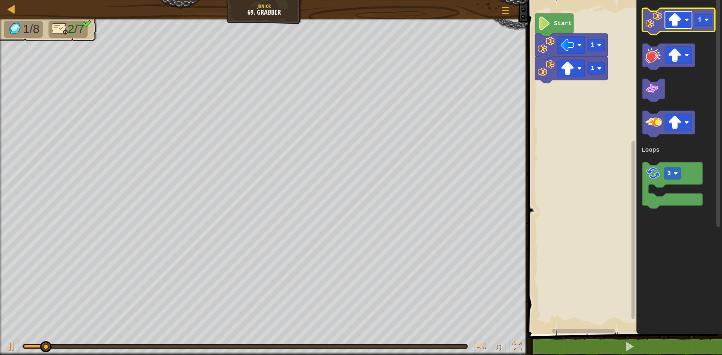
click at [677, 21] on image "Blockly Workspace" at bounding box center [675, 20] width 14 height 14
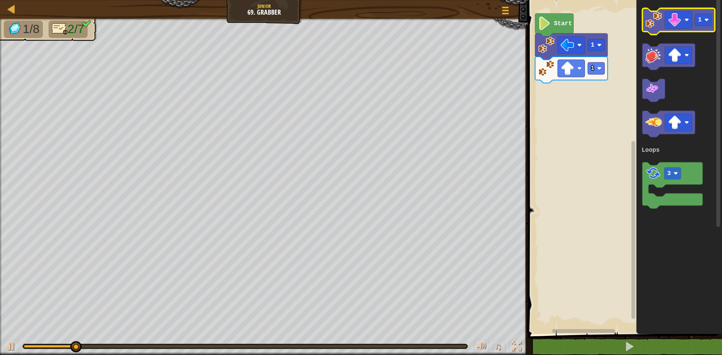
click at [656, 30] on icon "Blockly Workspace" at bounding box center [678, 21] width 73 height 26
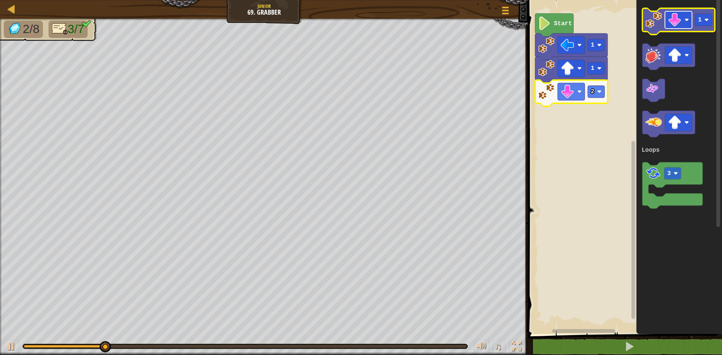
click at [678, 27] on rect "Blockly Workspace" at bounding box center [678, 19] width 27 height 17
click at [656, 22] on image "Blockly Workspace" at bounding box center [653, 20] width 17 height 17
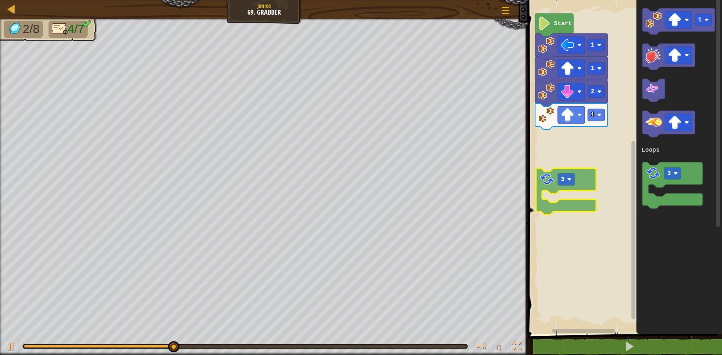
click at [543, 177] on div "Loops Start 1 1 2 1 1 3 Loops 3" at bounding box center [624, 165] width 196 height 338
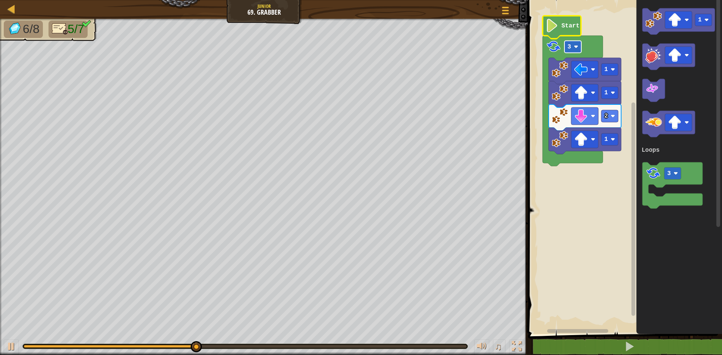
click at [574, 43] on rect "Blockly Workspace" at bounding box center [572, 47] width 17 height 12
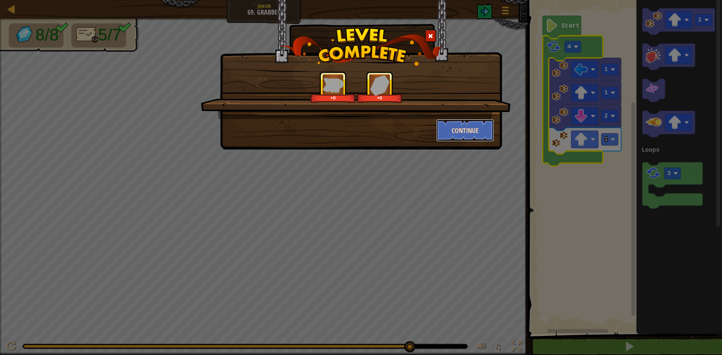
click at [467, 127] on button "Continue" at bounding box center [465, 130] width 58 height 23
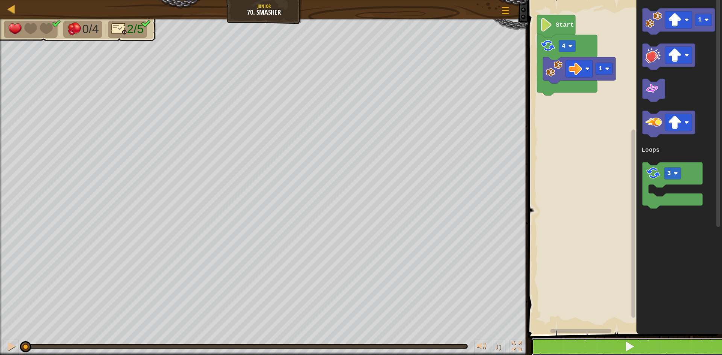
click at [620, 350] on button at bounding box center [629, 346] width 196 height 17
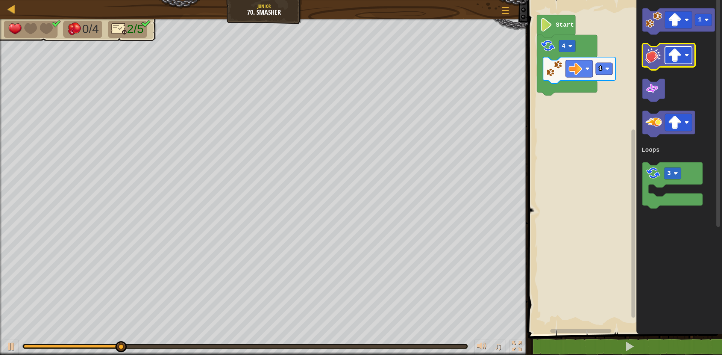
click at [675, 60] on image "Blockly Workspace" at bounding box center [675, 56] width 14 height 14
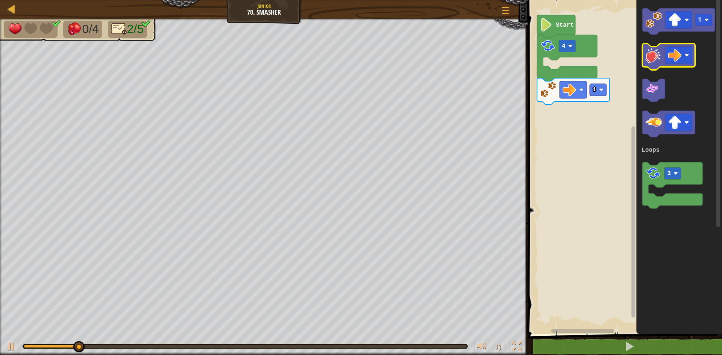
click at [645, 56] on icon "Blockly Workspace" at bounding box center [668, 57] width 53 height 26
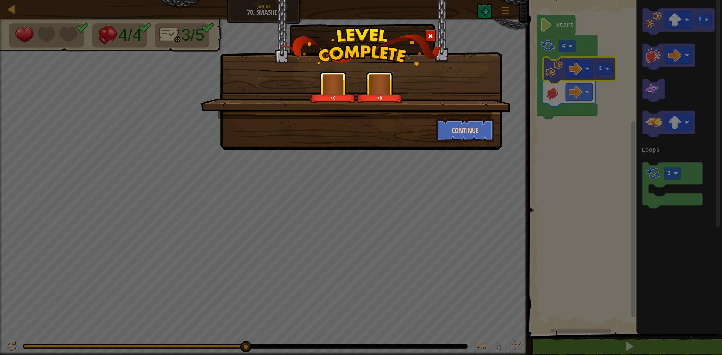
click at [462, 118] on div "+0 +0" at bounding box center [356, 95] width 310 height 48
click at [467, 127] on button "Continue" at bounding box center [465, 130] width 58 height 23
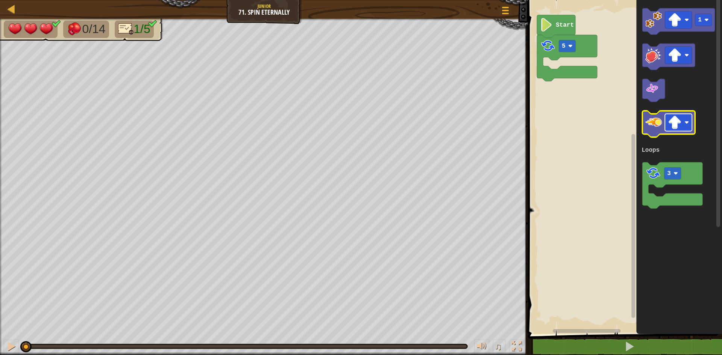
click at [680, 129] on image "Blockly Workspace" at bounding box center [675, 123] width 14 height 14
click at [655, 126] on image "Blockly Workspace" at bounding box center [653, 122] width 17 height 17
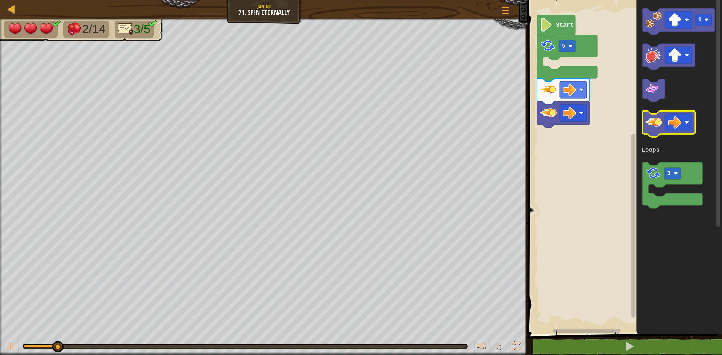
click at [655, 126] on image "Blockly Workspace" at bounding box center [653, 122] width 17 height 17
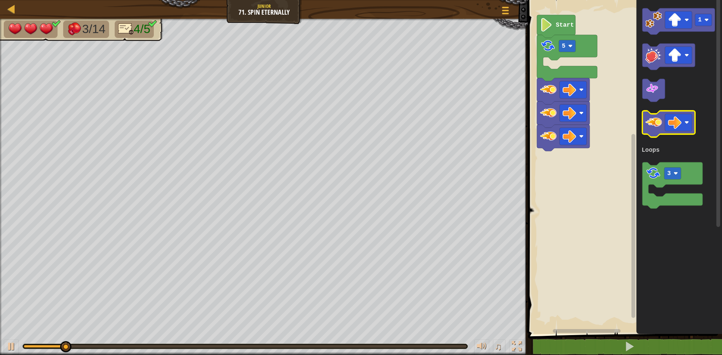
click at [655, 126] on image "Blockly Workspace" at bounding box center [653, 122] width 17 height 17
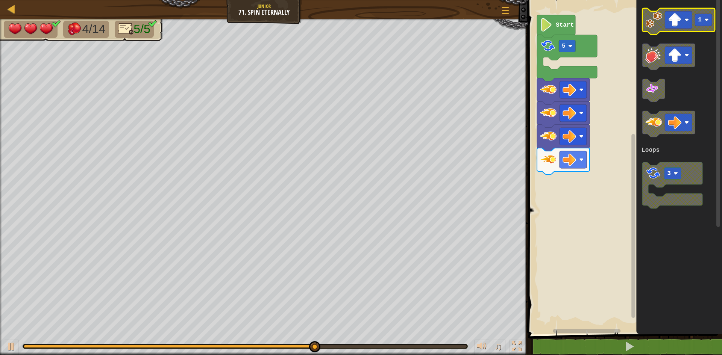
click at [657, 18] on image "Blockly Workspace" at bounding box center [653, 20] width 17 height 17
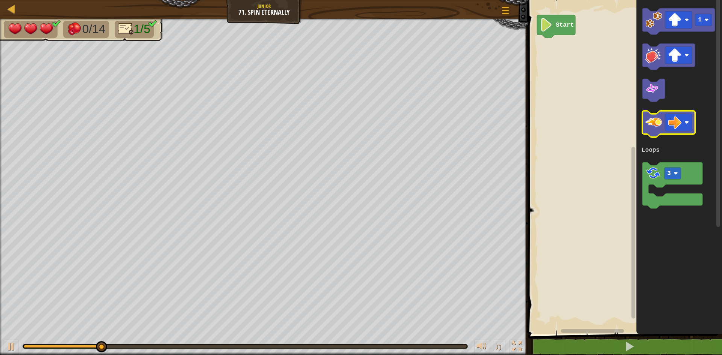
click at [662, 121] on icon "Blockly Workspace" at bounding box center [668, 124] width 53 height 26
click at [662, 121] on image "Blockly Workspace" at bounding box center [653, 122] width 17 height 17
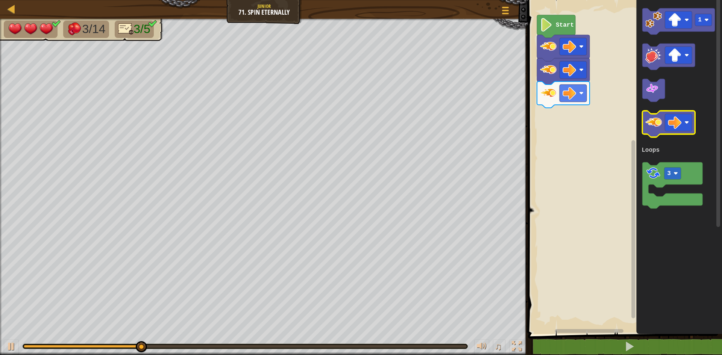
click at [662, 121] on image "Blockly Workspace" at bounding box center [653, 122] width 17 height 17
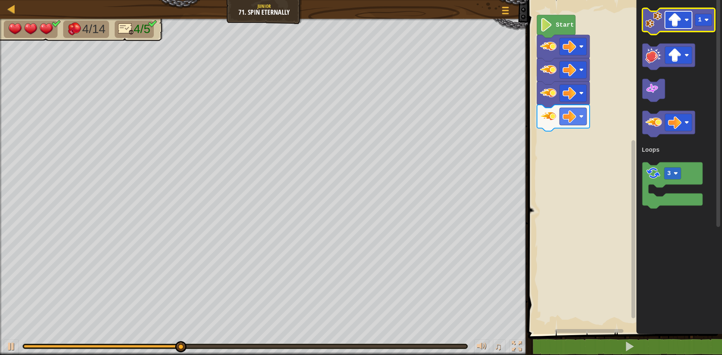
click at [679, 23] on image "Blockly Workspace" at bounding box center [675, 20] width 14 height 14
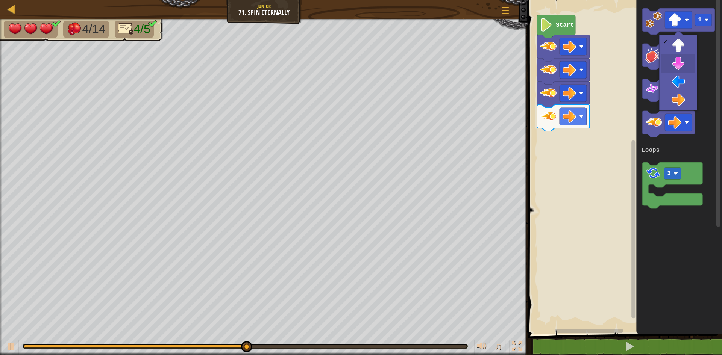
drag, startPoint x: 677, startPoint y: 69, endPoint x: 664, endPoint y: 35, distance: 35.7
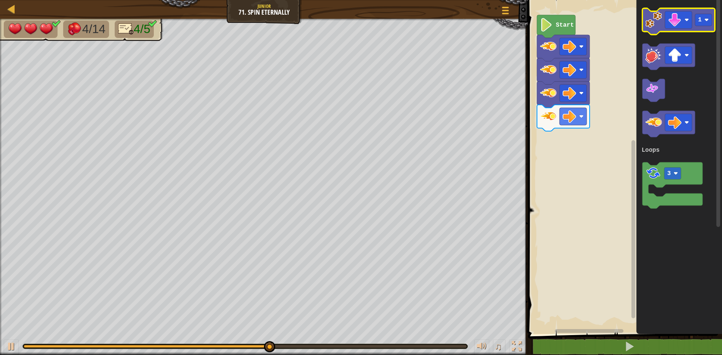
click at [661, 21] on image "Blockly Workspace" at bounding box center [653, 20] width 17 height 17
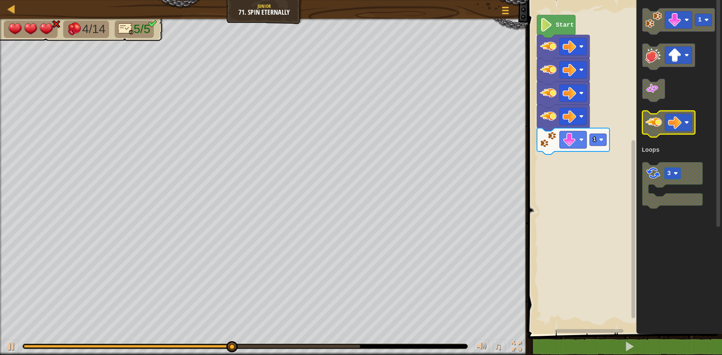
click at [660, 119] on image "Blockly Workspace" at bounding box center [653, 122] width 17 height 17
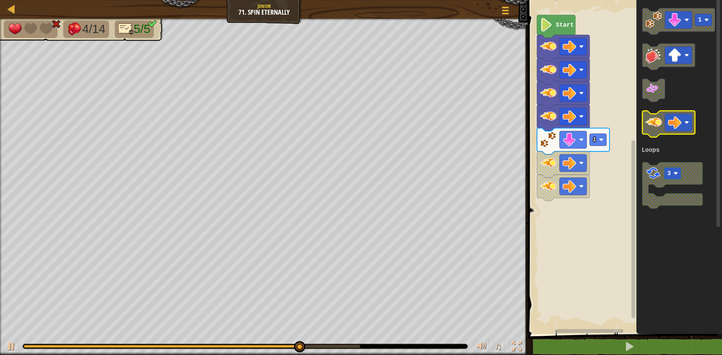
click at [660, 119] on image "Blockly Workspace" at bounding box center [653, 122] width 17 height 17
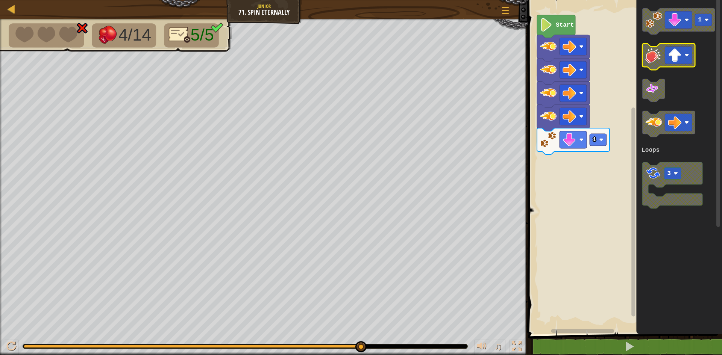
click at [678, 57] on image "Blockly Workspace" at bounding box center [675, 56] width 14 height 14
click at [651, 64] on icon "Blockly Workspace" at bounding box center [668, 57] width 53 height 26
click at [653, 60] on image "Blockly Workspace" at bounding box center [653, 55] width 17 height 17
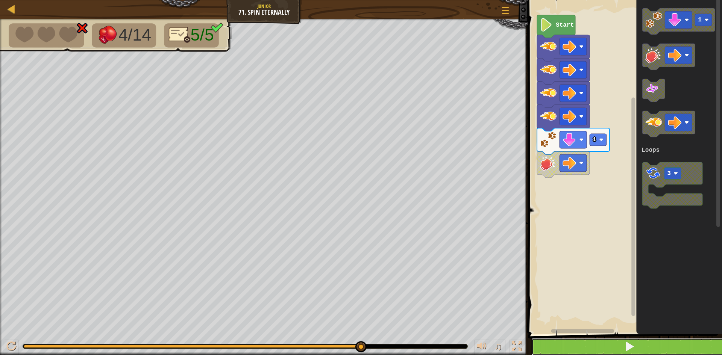
click at [599, 346] on button at bounding box center [629, 346] width 196 height 17
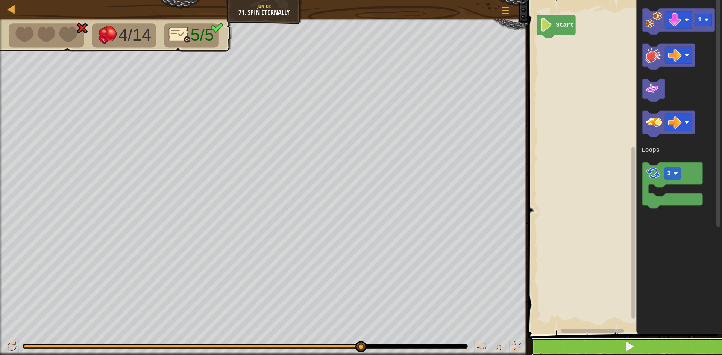
click at [600, 347] on button at bounding box center [629, 346] width 196 height 17
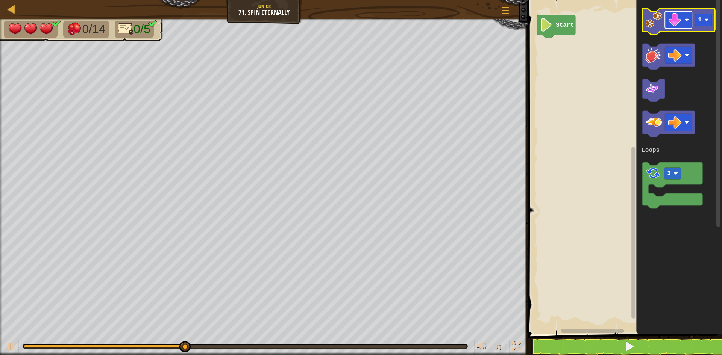
click at [684, 22] on rect "Blockly Workspace" at bounding box center [678, 19] width 27 height 17
click at [647, 15] on image "Blockly Workspace" at bounding box center [653, 20] width 17 height 17
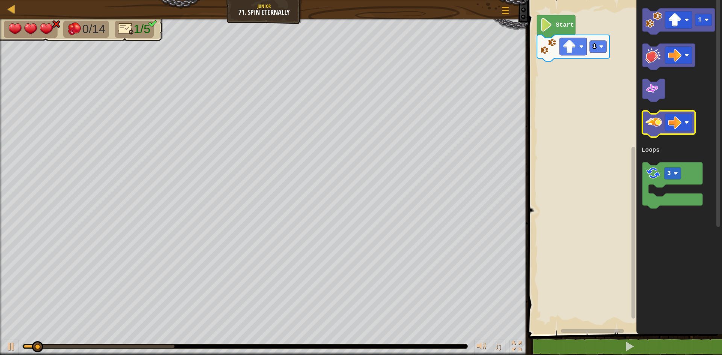
click at [653, 119] on image "Blockly Workspace" at bounding box center [653, 122] width 17 height 17
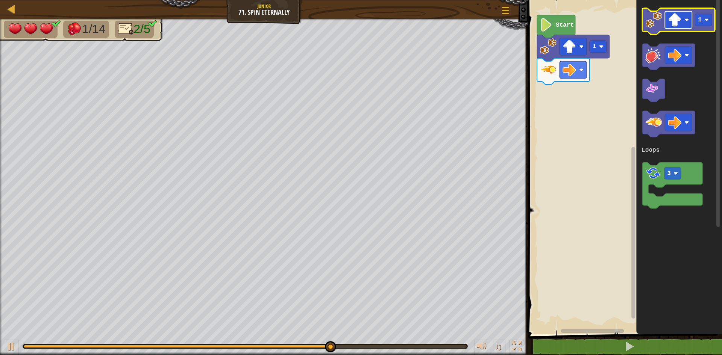
click at [671, 23] on image "Blockly Workspace" at bounding box center [675, 20] width 14 height 14
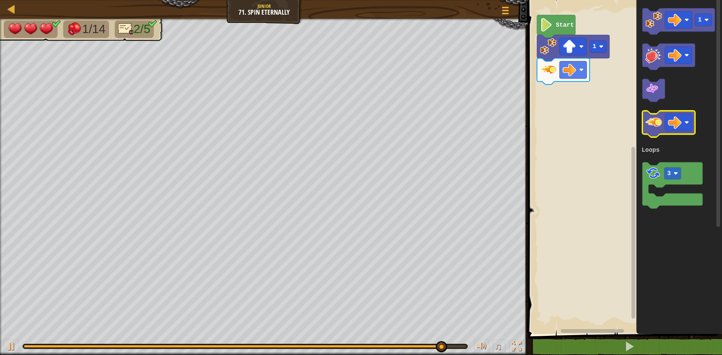
click at [662, 119] on image "Blockly Workspace" at bounding box center [653, 122] width 17 height 17
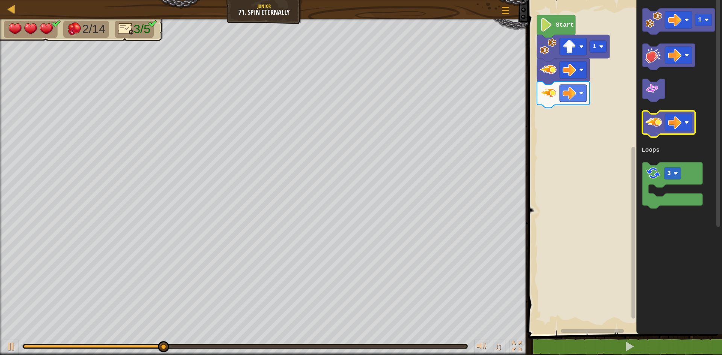
click at [662, 119] on image "Blockly Workspace" at bounding box center [653, 122] width 17 height 17
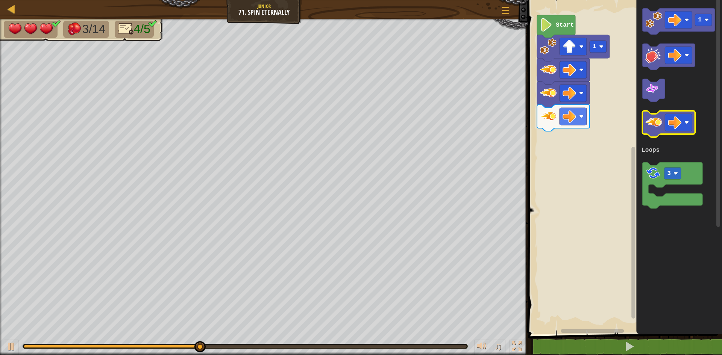
click at [662, 119] on image "Blockly Workspace" at bounding box center [653, 122] width 17 height 17
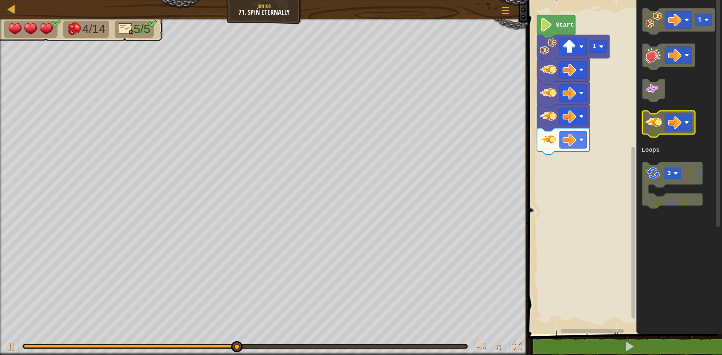
click at [662, 119] on image "Blockly Workspace" at bounding box center [653, 122] width 17 height 17
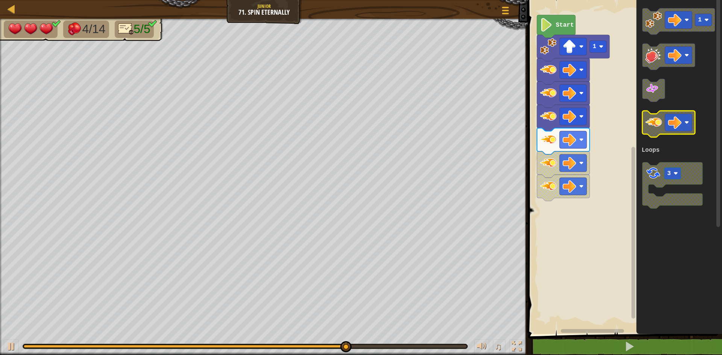
click at [655, 129] on image "Blockly Workspace" at bounding box center [653, 122] width 17 height 17
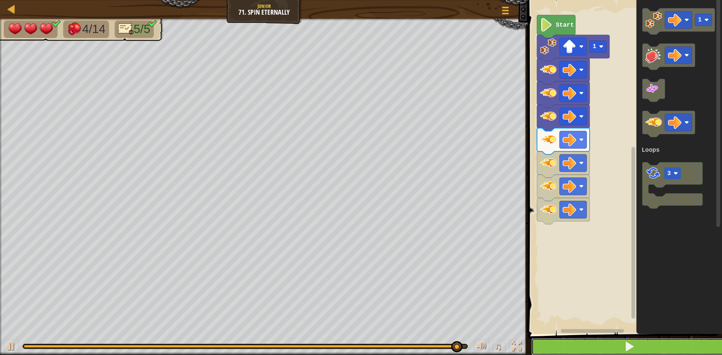
click at [559, 341] on button at bounding box center [629, 346] width 196 height 17
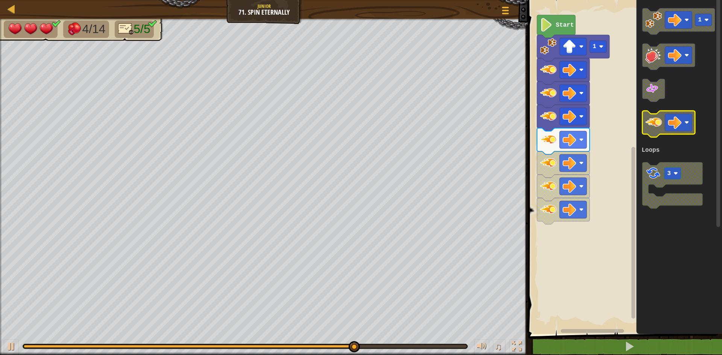
click at [658, 131] on icon "Blockly Workspace" at bounding box center [668, 124] width 53 height 26
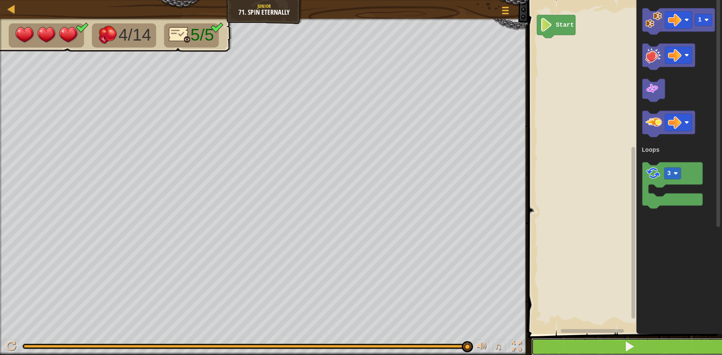
click at [548, 340] on button at bounding box center [629, 346] width 196 height 17
click at [659, 117] on image "Blockly Workspace" at bounding box center [653, 122] width 17 height 17
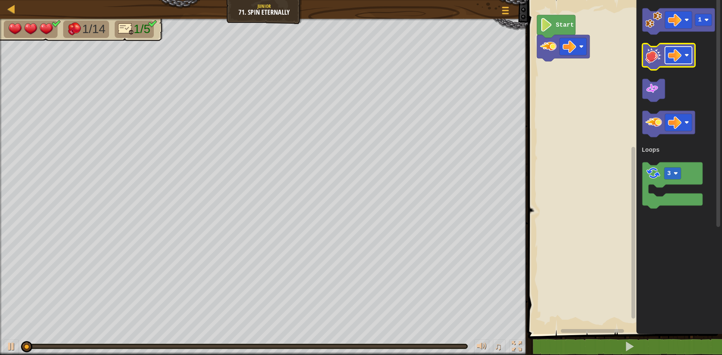
click at [676, 54] on image "Blockly Workspace" at bounding box center [675, 56] width 14 height 14
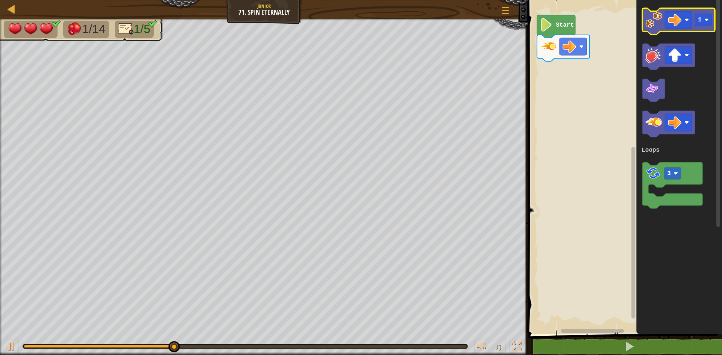
click at [655, 27] on image "Blockly Workspace" at bounding box center [653, 20] width 17 height 17
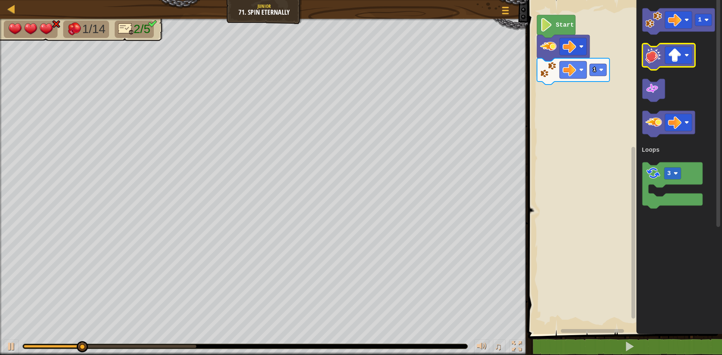
click at [650, 58] on image "Blockly Workspace" at bounding box center [653, 55] width 17 height 17
click at [672, 58] on image "Blockly Workspace" at bounding box center [675, 56] width 14 height 14
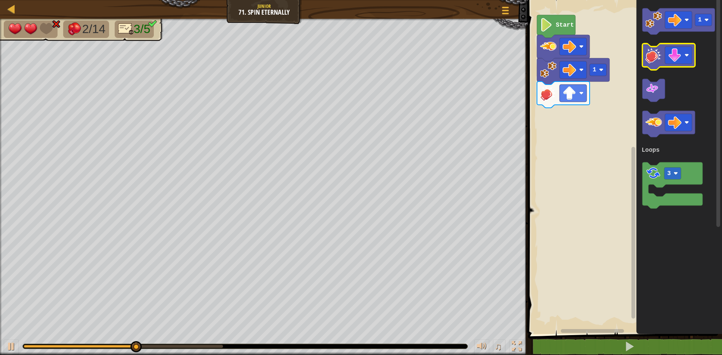
click at [652, 65] on icon "Blockly Workspace" at bounding box center [668, 57] width 53 height 26
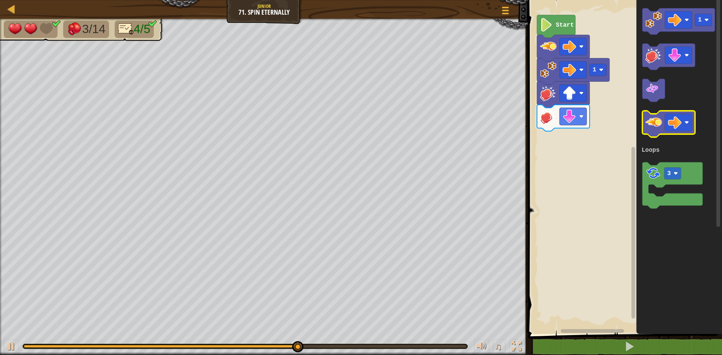
click at [662, 116] on icon "Blockly Workspace" at bounding box center [668, 124] width 53 height 26
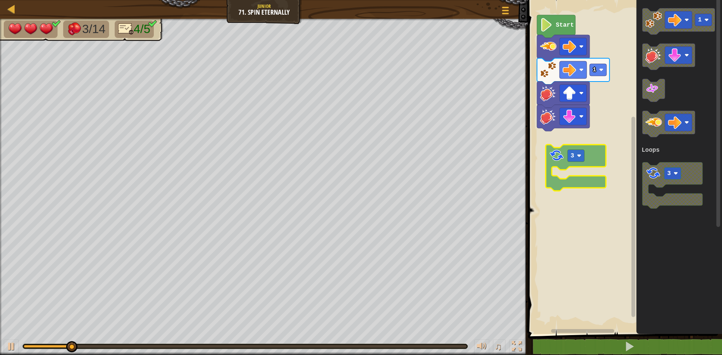
click at [555, 151] on div "Loops Start 1 1 3 Loops 3" at bounding box center [624, 165] width 196 height 338
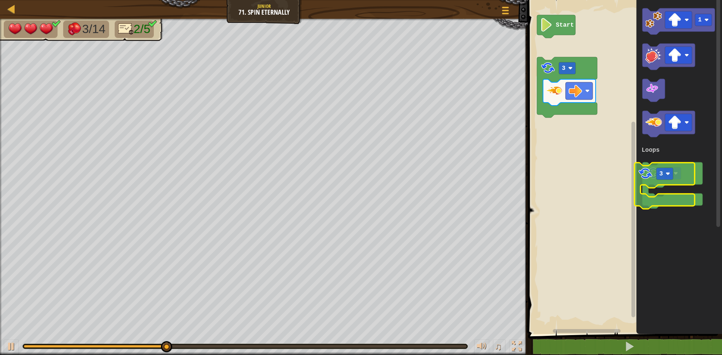
click at [604, 177] on div "Loops Start 3 1 3 Loops 3" at bounding box center [624, 165] width 196 height 338
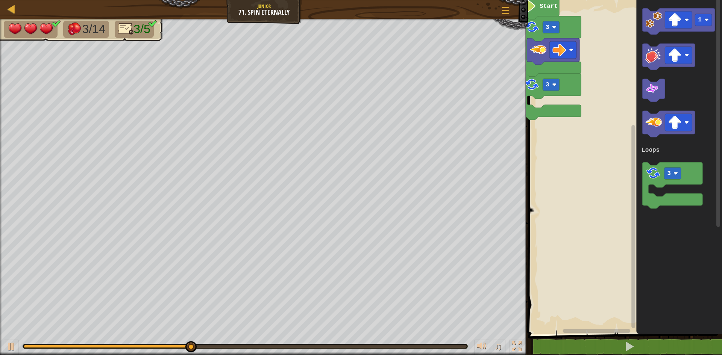
click at [564, 141] on rect "Blockly Workspace" at bounding box center [624, 165] width 196 height 338
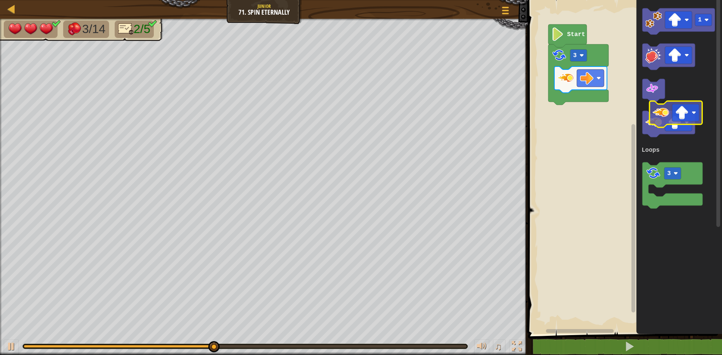
click at [682, 114] on g "Blockly Workspace" at bounding box center [668, 124] width 53 height 26
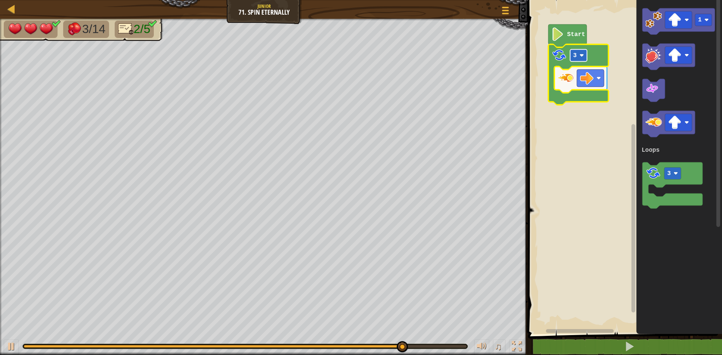
click at [582, 54] on image "Blockly Workspace" at bounding box center [581, 55] width 5 height 5
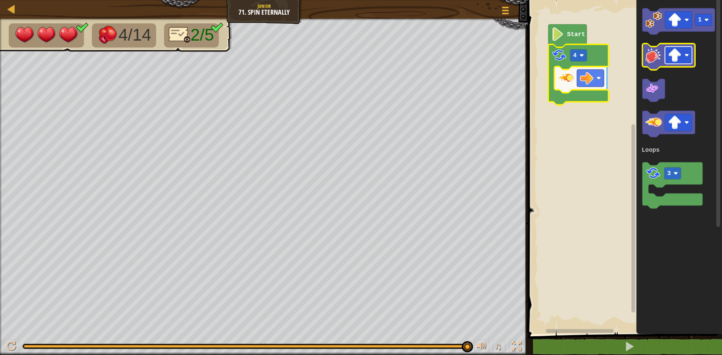
click at [673, 59] on image "Blockly Workspace" at bounding box center [675, 56] width 14 height 14
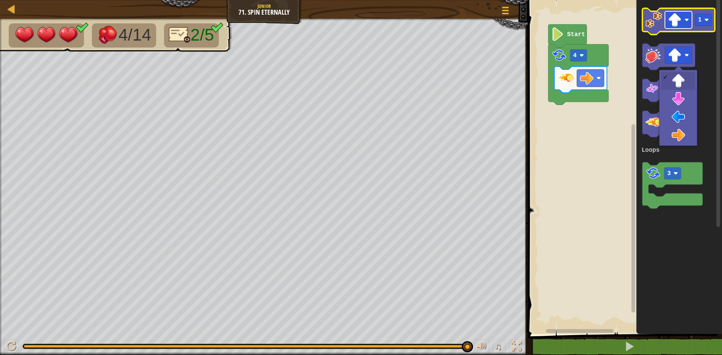
click at [674, 24] on image "Blockly Workspace" at bounding box center [675, 20] width 14 height 14
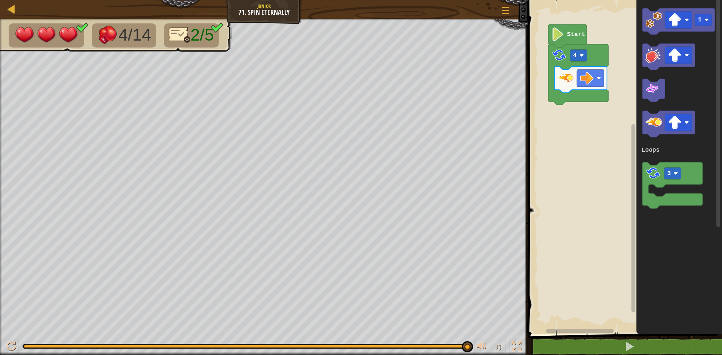
click at [716, 77] on rect "Blockly Workspace" at bounding box center [718, 165] width 6 height 336
click at [680, 53] on image "Blockly Workspace" at bounding box center [675, 56] width 14 height 14
click at [658, 17] on image "Blockly Workspace" at bounding box center [653, 20] width 17 height 17
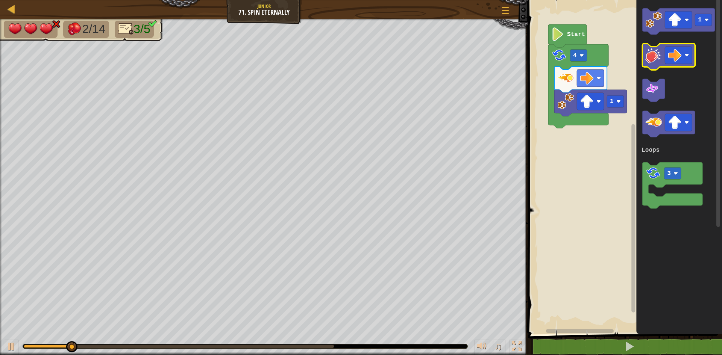
click at [659, 57] on image "Blockly Workspace" at bounding box center [653, 55] width 17 height 17
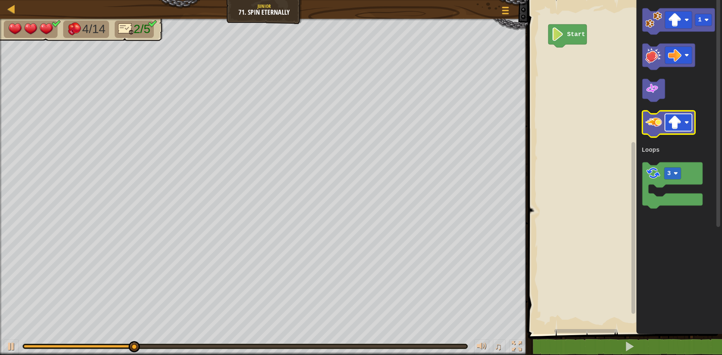
click at [679, 122] on image "Blockly Workspace" at bounding box center [675, 123] width 14 height 14
click at [658, 129] on image "Blockly Workspace" at bounding box center [653, 122] width 17 height 17
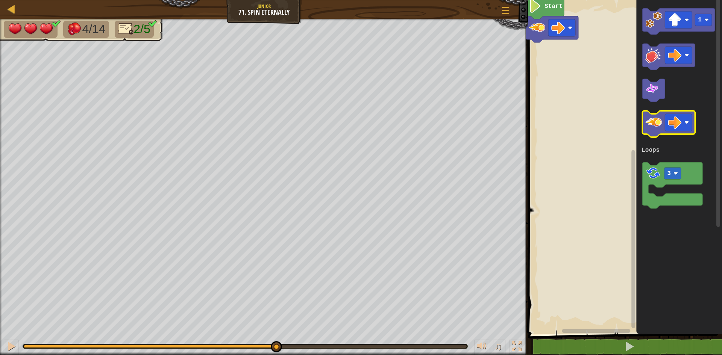
click at [658, 129] on image "Blockly Workspace" at bounding box center [653, 122] width 17 height 17
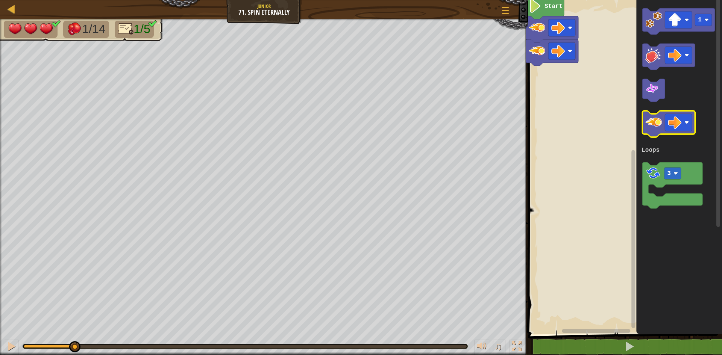
click at [658, 129] on image "Blockly Workspace" at bounding box center [653, 122] width 17 height 17
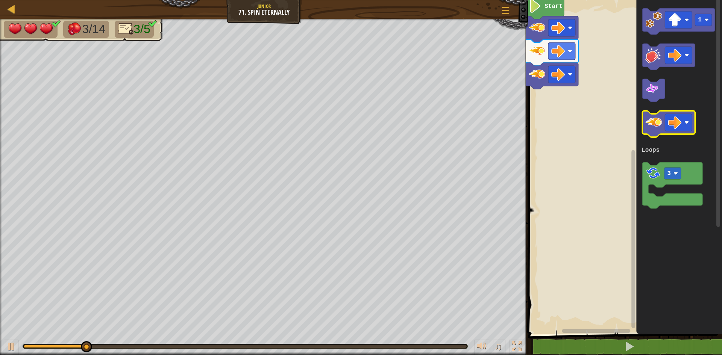
click at [658, 129] on image "Blockly Workspace" at bounding box center [653, 122] width 17 height 17
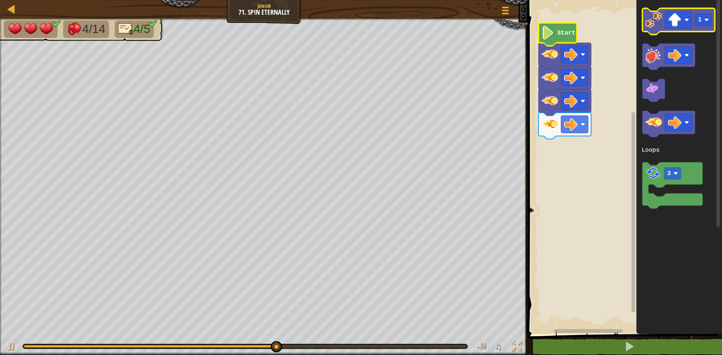
click at [652, 27] on image "Blockly Workspace" at bounding box center [653, 20] width 17 height 17
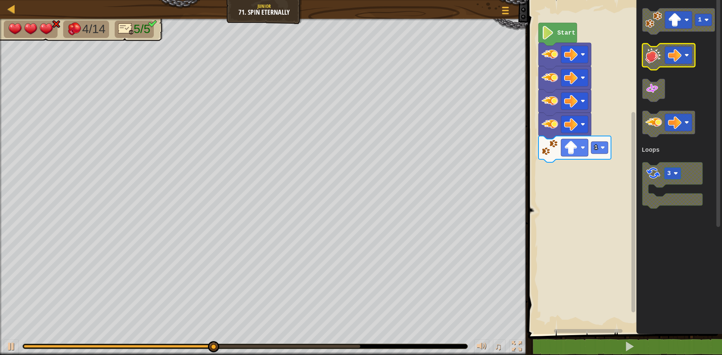
click at [655, 62] on image "Blockly Workspace" at bounding box center [653, 55] width 17 height 17
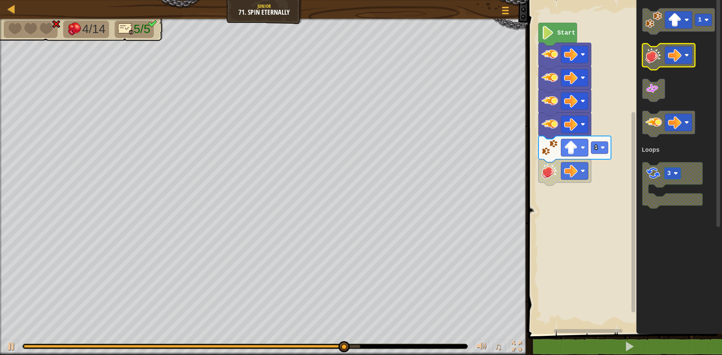
click at [659, 58] on image "Blockly Workspace" at bounding box center [653, 55] width 17 height 17
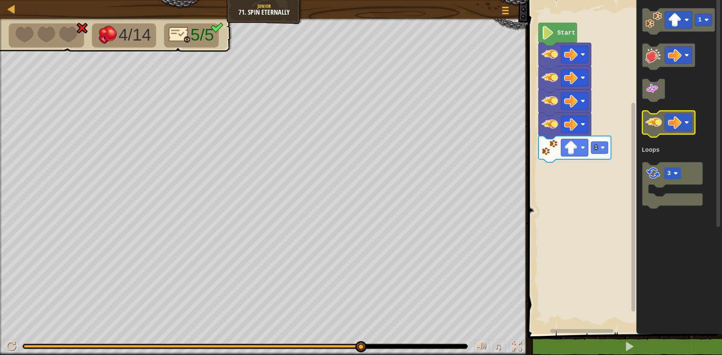
click at [653, 123] on image "Blockly Workspace" at bounding box center [653, 122] width 17 height 17
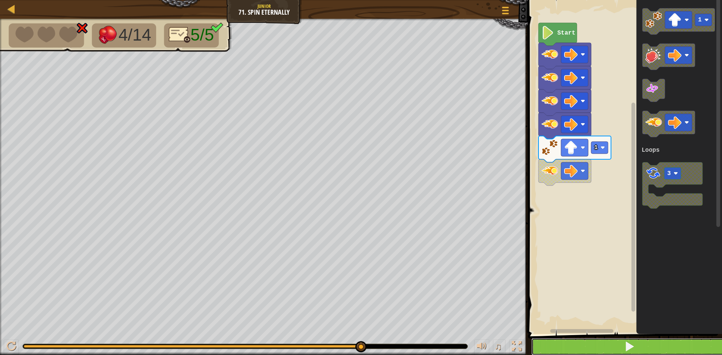
click at [571, 348] on button at bounding box center [629, 346] width 196 height 17
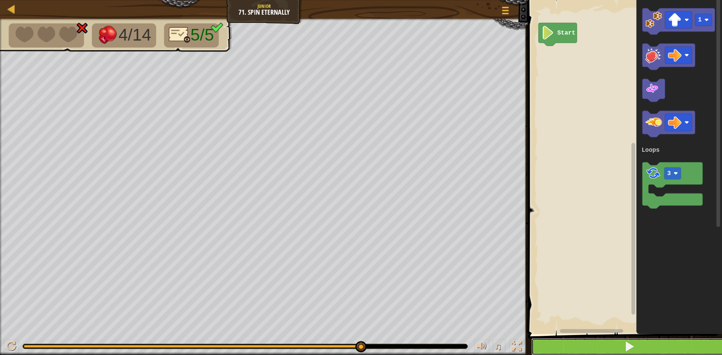
click at [638, 346] on button at bounding box center [629, 346] width 196 height 17
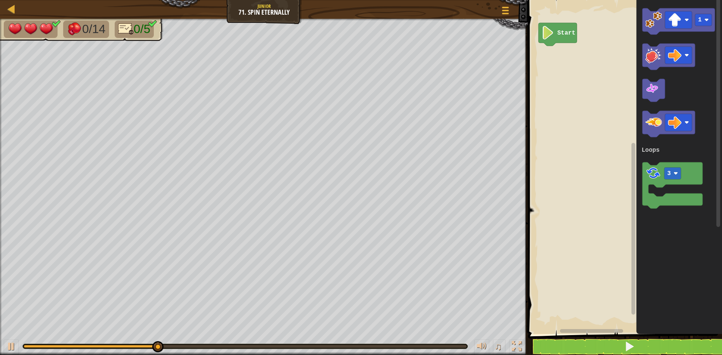
click at [663, 33] on g "1 3 Loops" at bounding box center [677, 108] width 73 height 200
click at [660, 28] on icon "Blockly Workspace" at bounding box center [678, 21] width 73 height 26
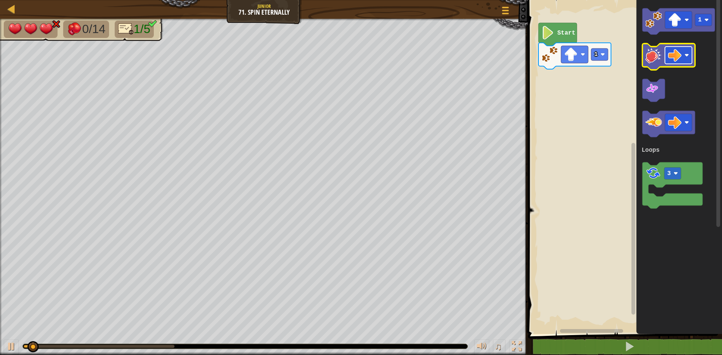
click at [666, 50] on rect "Blockly Workspace" at bounding box center [678, 55] width 27 height 17
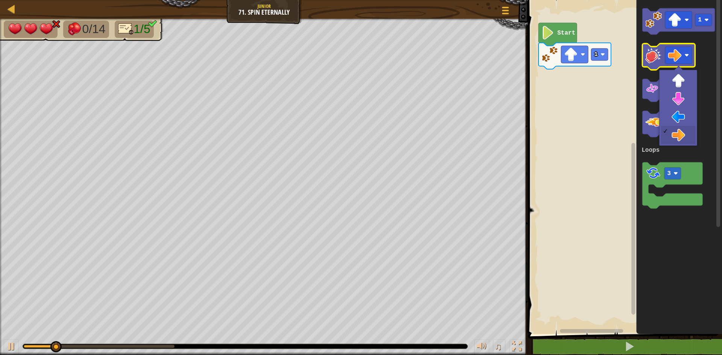
click at [663, 50] on icon "Blockly Workspace" at bounding box center [668, 57] width 53 height 26
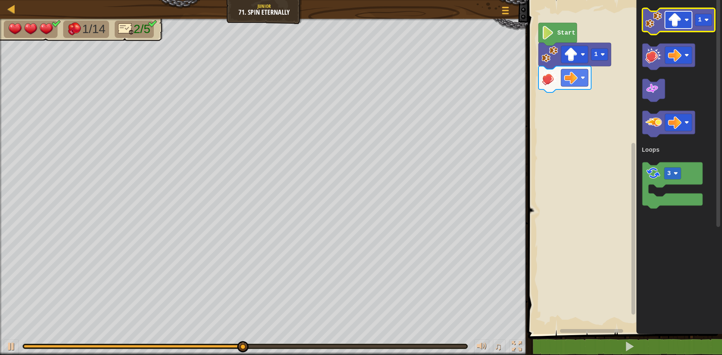
click at [685, 19] on image "Blockly Workspace" at bounding box center [686, 20] width 5 height 5
click at [661, 28] on icon "Blockly Workspace" at bounding box center [678, 21] width 73 height 26
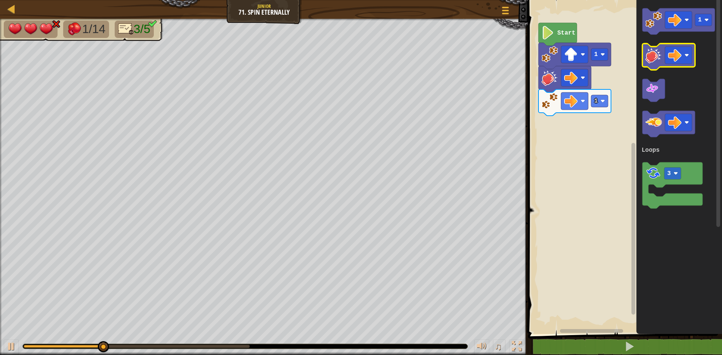
click at [661, 53] on image "Blockly Workspace" at bounding box center [653, 55] width 17 height 17
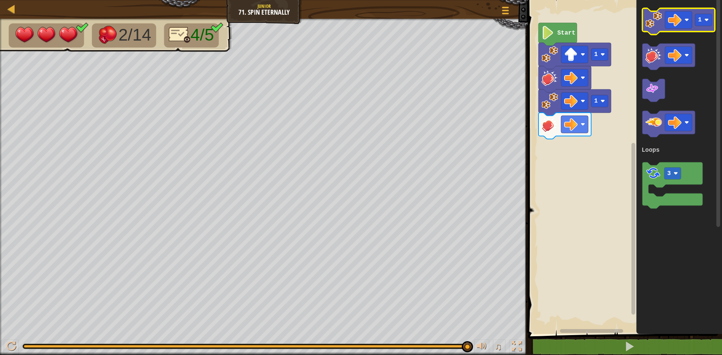
click at [655, 30] on icon "Blockly Workspace" at bounding box center [678, 21] width 73 height 26
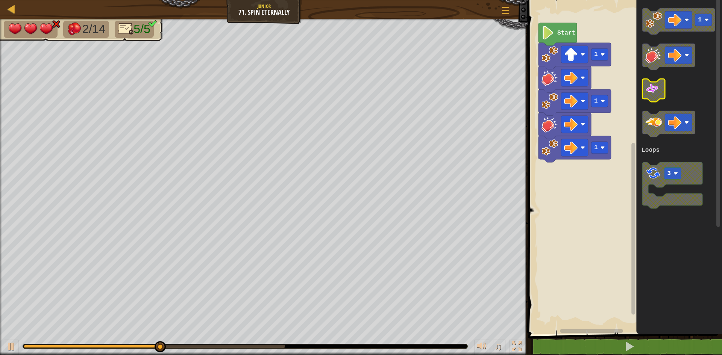
click at [652, 95] on image "Blockly Workspace" at bounding box center [652, 89] width 14 height 14
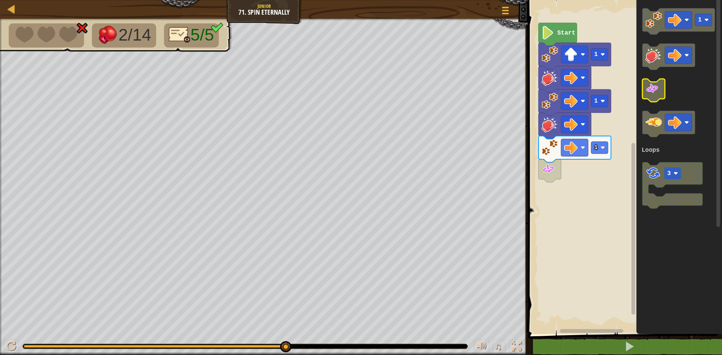
click at [657, 89] on image "Blockly Workspace" at bounding box center [652, 89] width 14 height 14
click at [655, 92] on image "Blockly Workspace" at bounding box center [652, 89] width 14 height 14
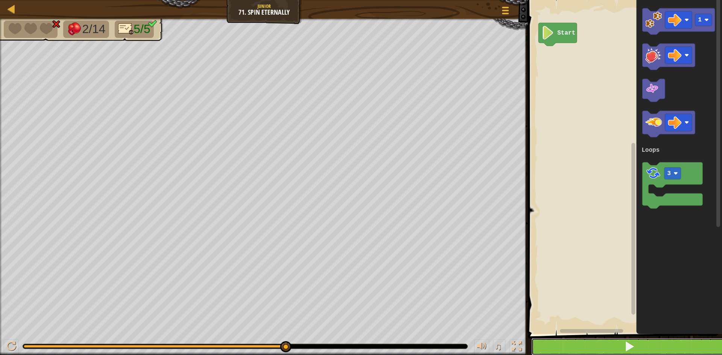
click at [587, 354] on button at bounding box center [629, 346] width 196 height 17
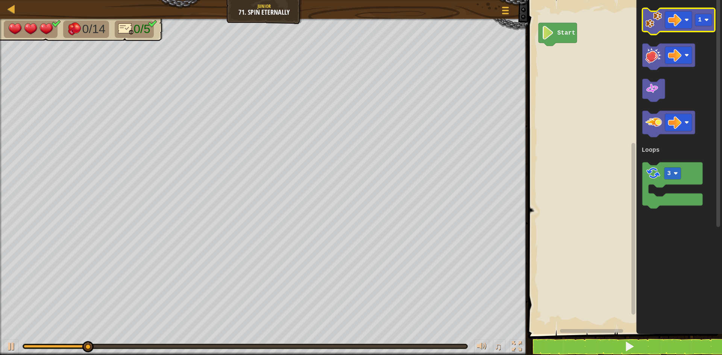
click at [652, 26] on image "Blockly Workspace" at bounding box center [653, 20] width 17 height 17
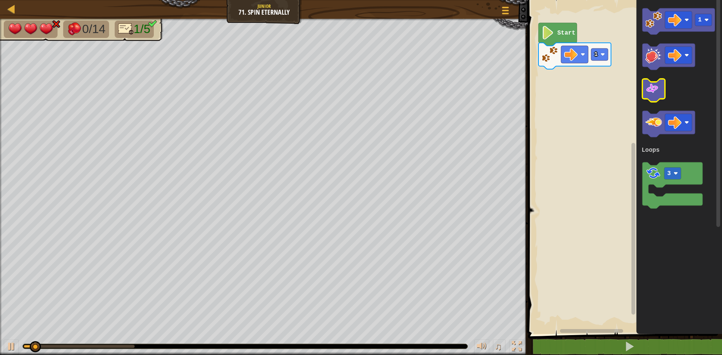
click at [651, 100] on icon "Blockly Workspace" at bounding box center [653, 90] width 23 height 23
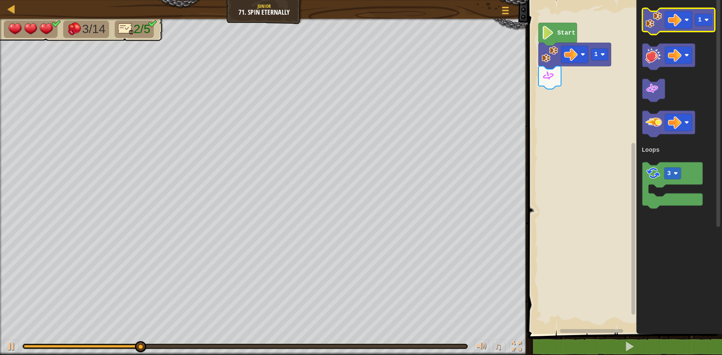
click at [651, 24] on image "Blockly Workspace" at bounding box center [653, 20] width 17 height 17
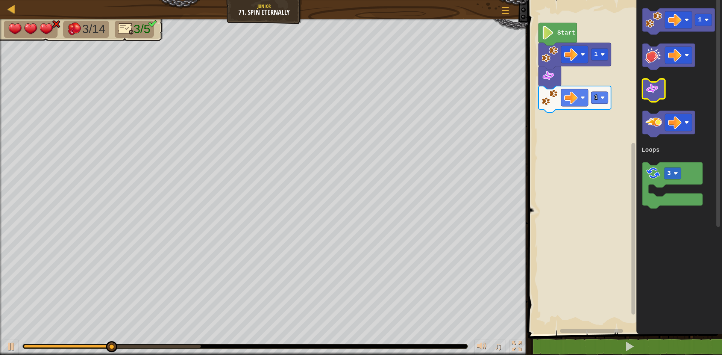
click at [652, 88] on image "Blockly Workspace" at bounding box center [652, 89] width 14 height 14
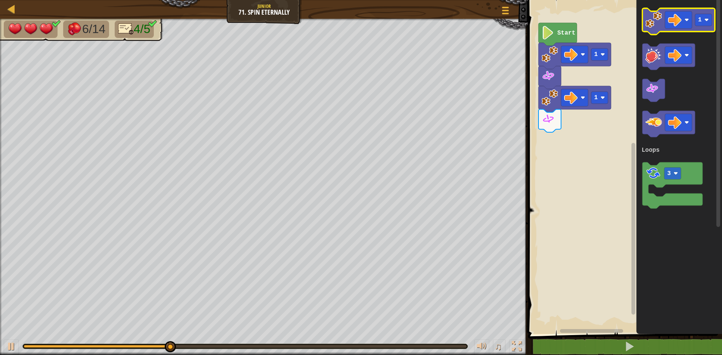
click at [646, 20] on image "Blockly Workspace" at bounding box center [653, 20] width 17 height 17
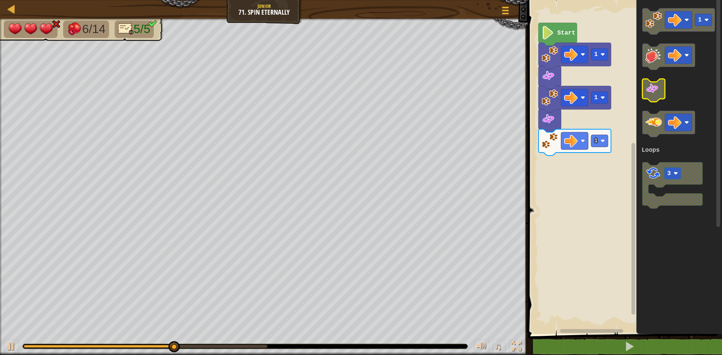
click at [652, 86] on image "Blockly Workspace" at bounding box center [652, 89] width 14 height 14
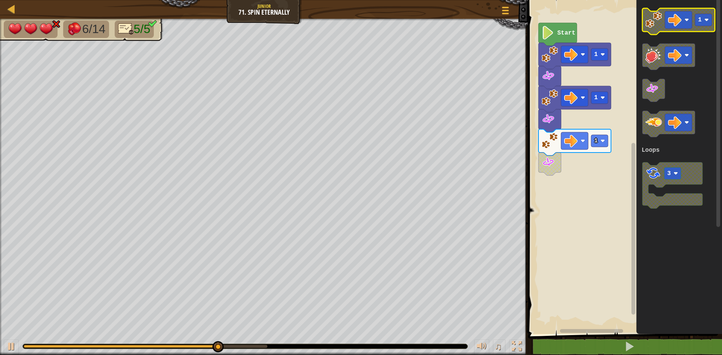
click at [651, 23] on image "Blockly Workspace" at bounding box center [653, 20] width 17 height 17
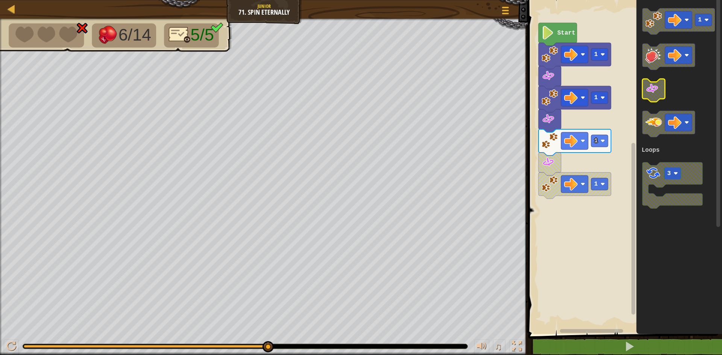
click at [656, 88] on image "Blockly Workspace" at bounding box center [652, 89] width 14 height 14
